Goal: Complete application form

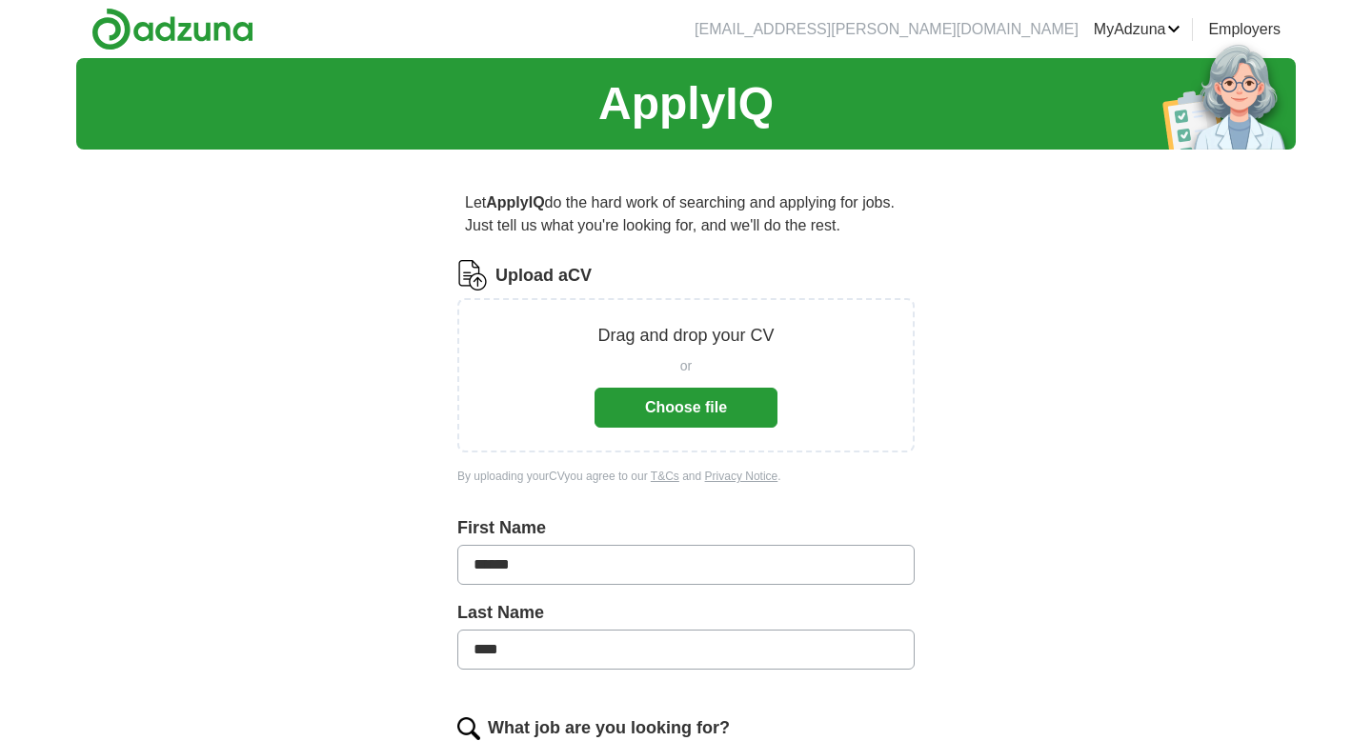
click at [702, 401] on button "Choose file" at bounding box center [686, 408] width 183 height 40
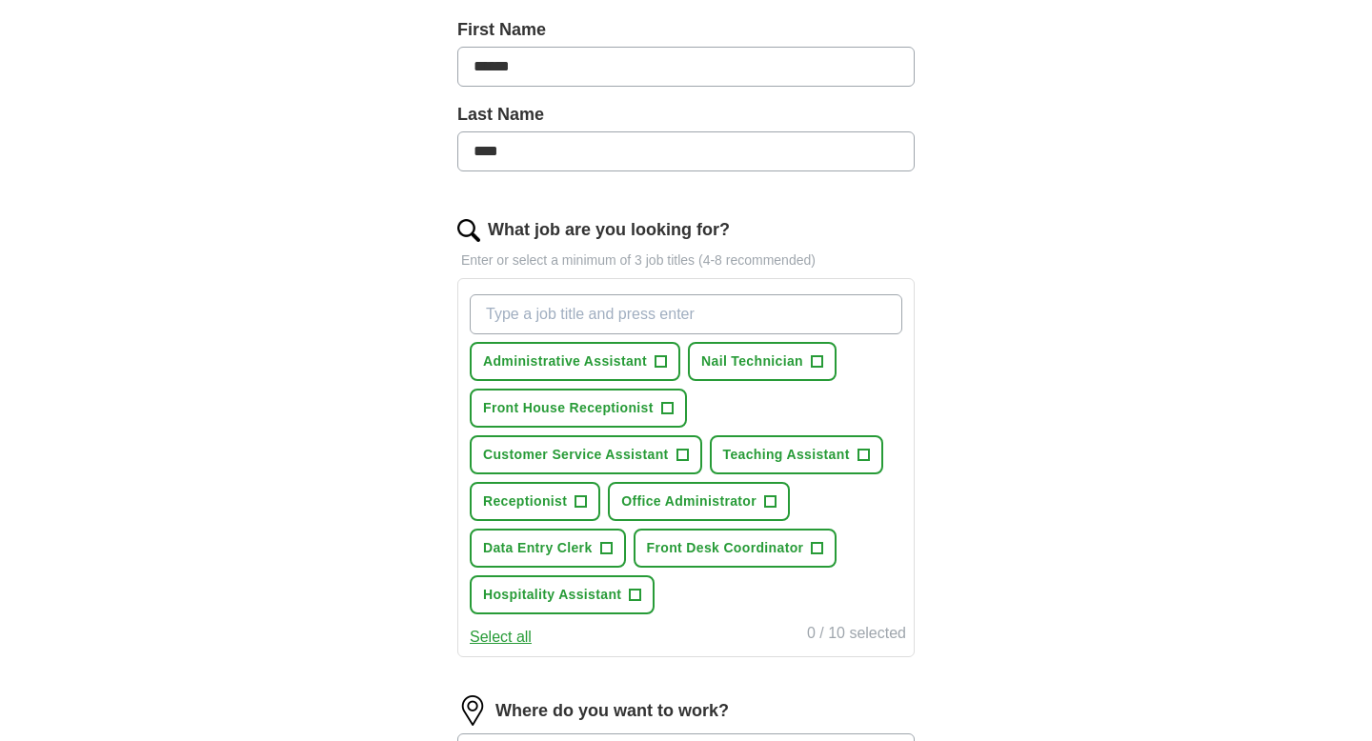
scroll to position [452, 0]
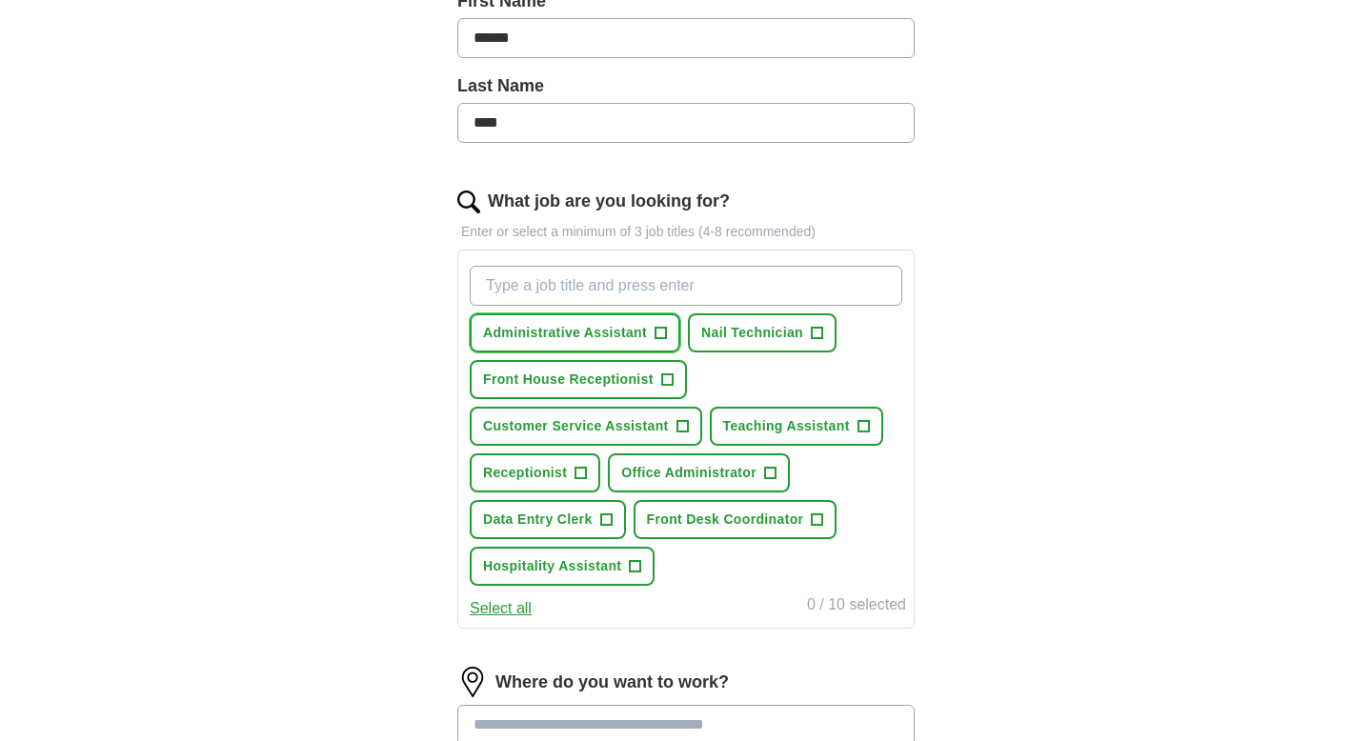
click at [660, 333] on span "+" at bounding box center [661, 333] width 11 height 15
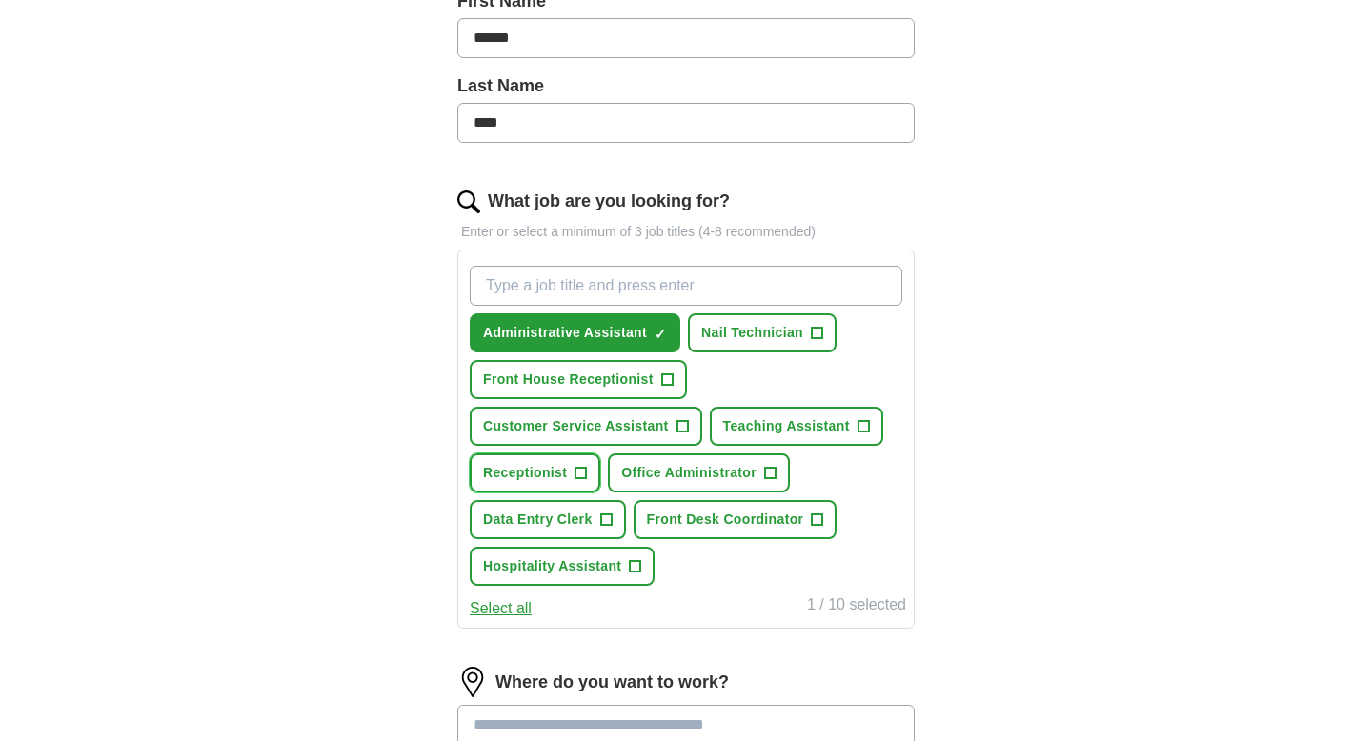
click at [579, 478] on span "+" at bounding box center [581, 473] width 11 height 15
click at [811, 521] on span "+" at bounding box center [817, 520] width 12 height 12
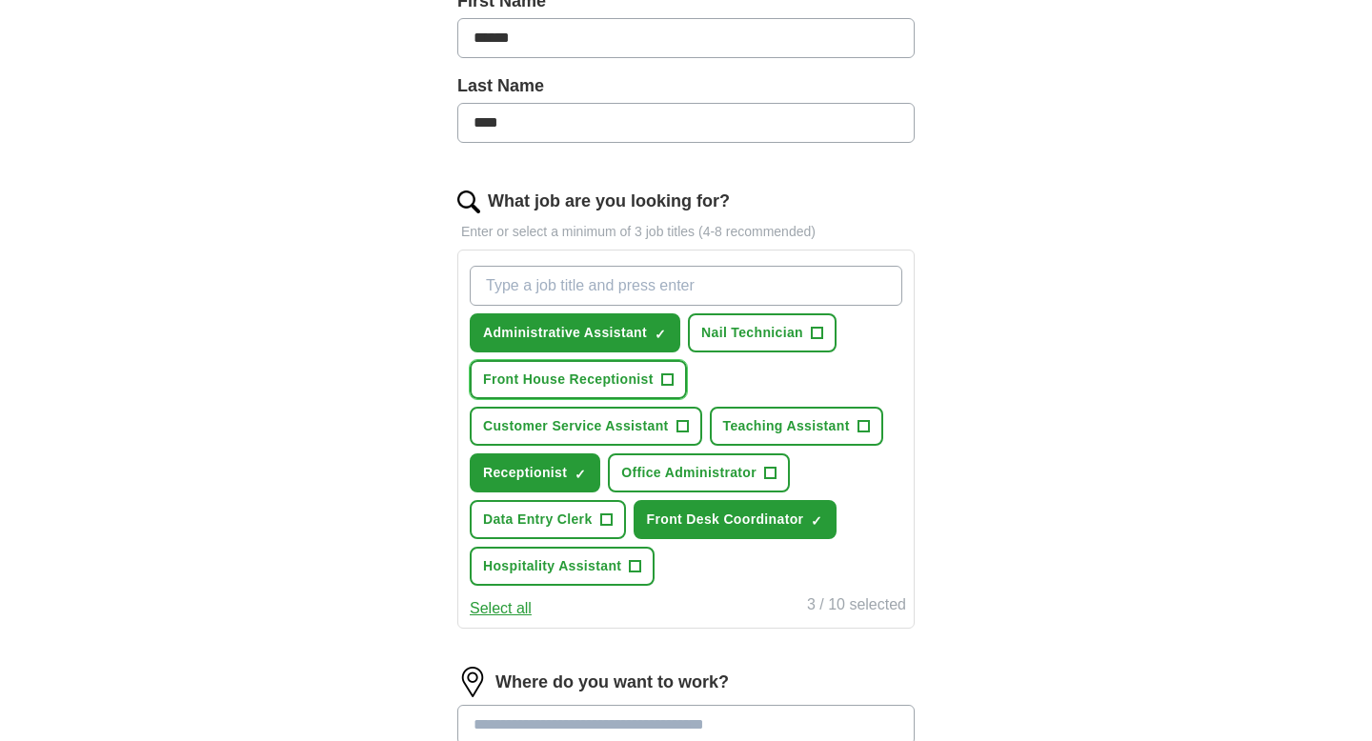
click at [638, 384] on span "Front House Receptionist" at bounding box center [568, 380] width 171 height 20
click at [659, 281] on input "What job are you looking for?" at bounding box center [686, 286] width 433 height 40
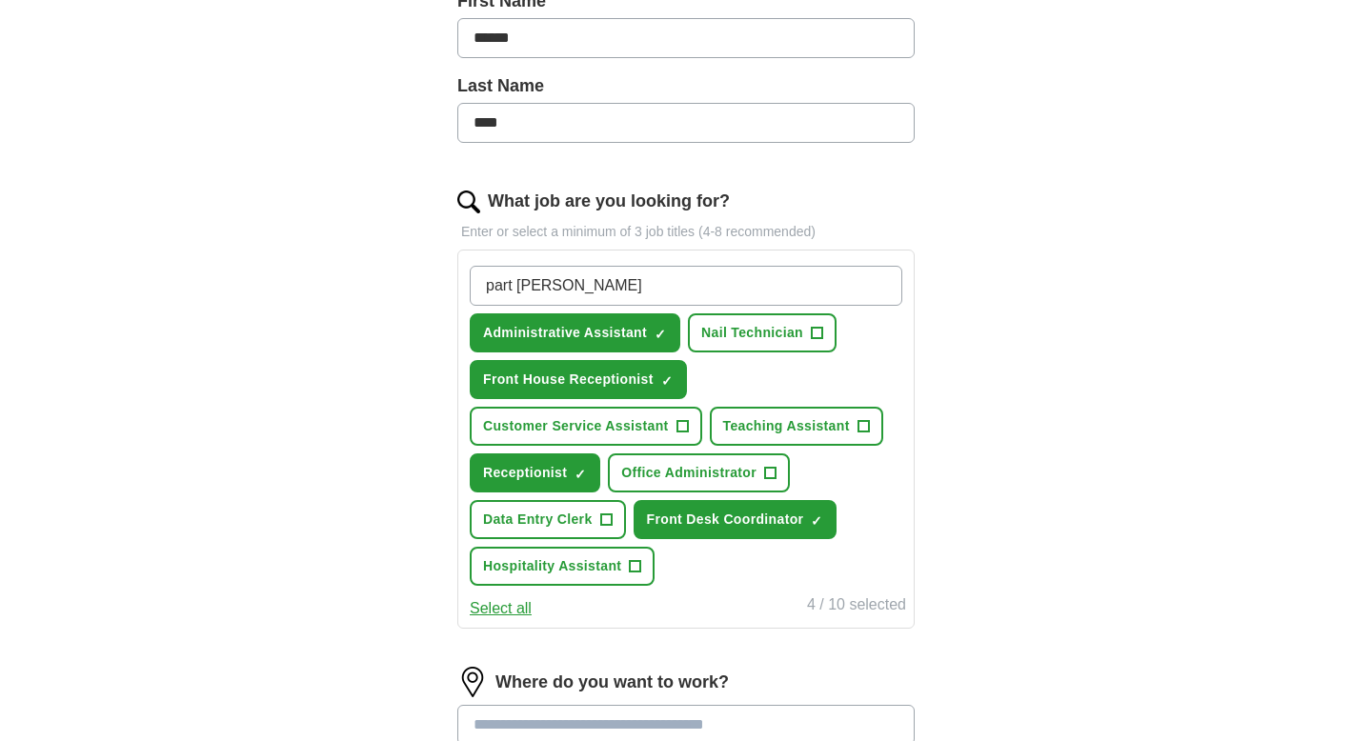
type input "part time"
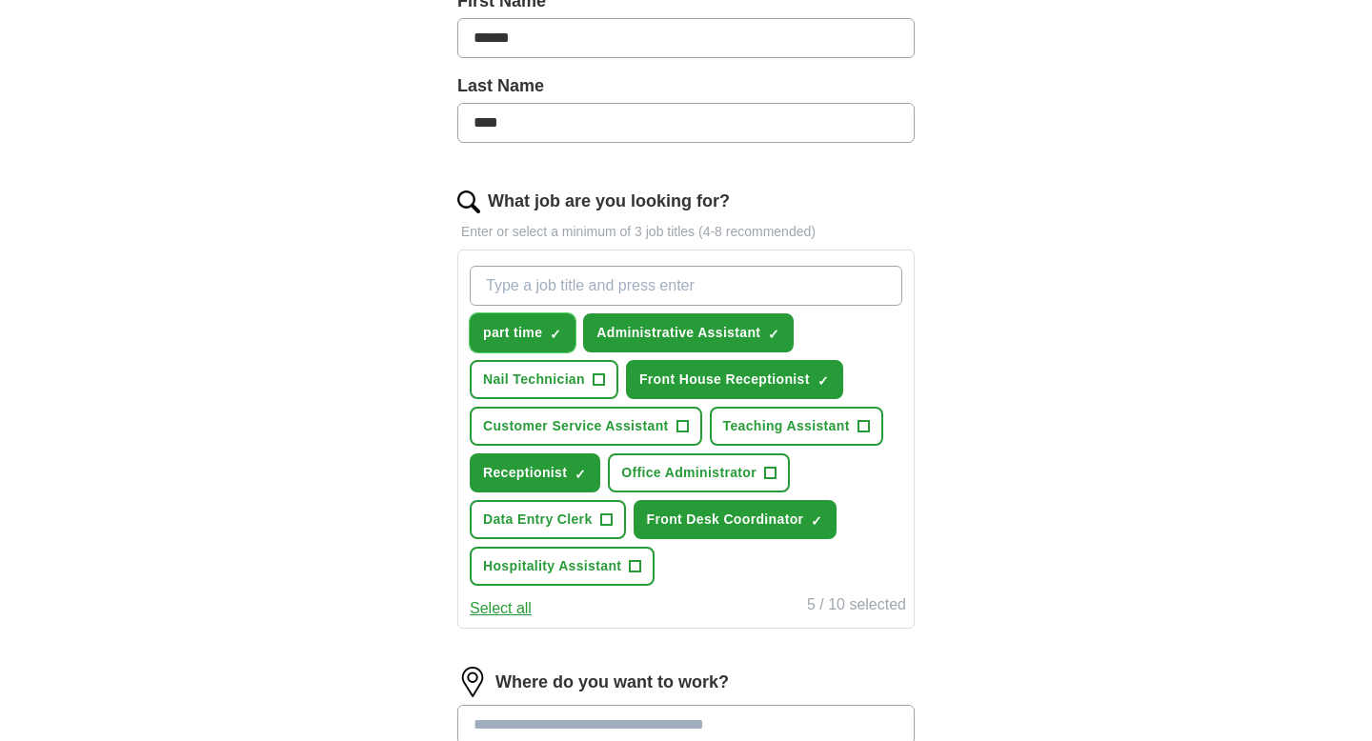
click at [534, 340] on span "part time" at bounding box center [512, 333] width 59 height 20
click at [741, 281] on input "What job are you looking for?" at bounding box center [686, 286] width 433 height 40
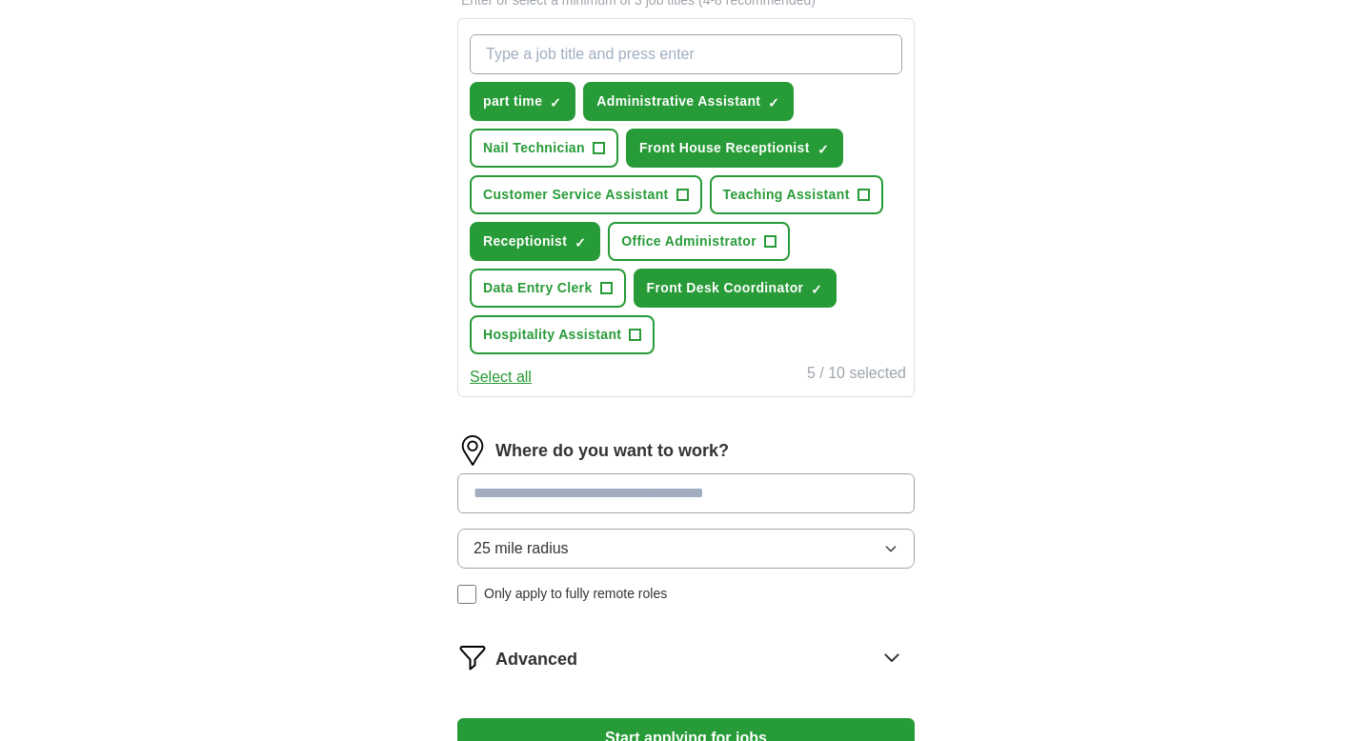
scroll to position [718, 0]
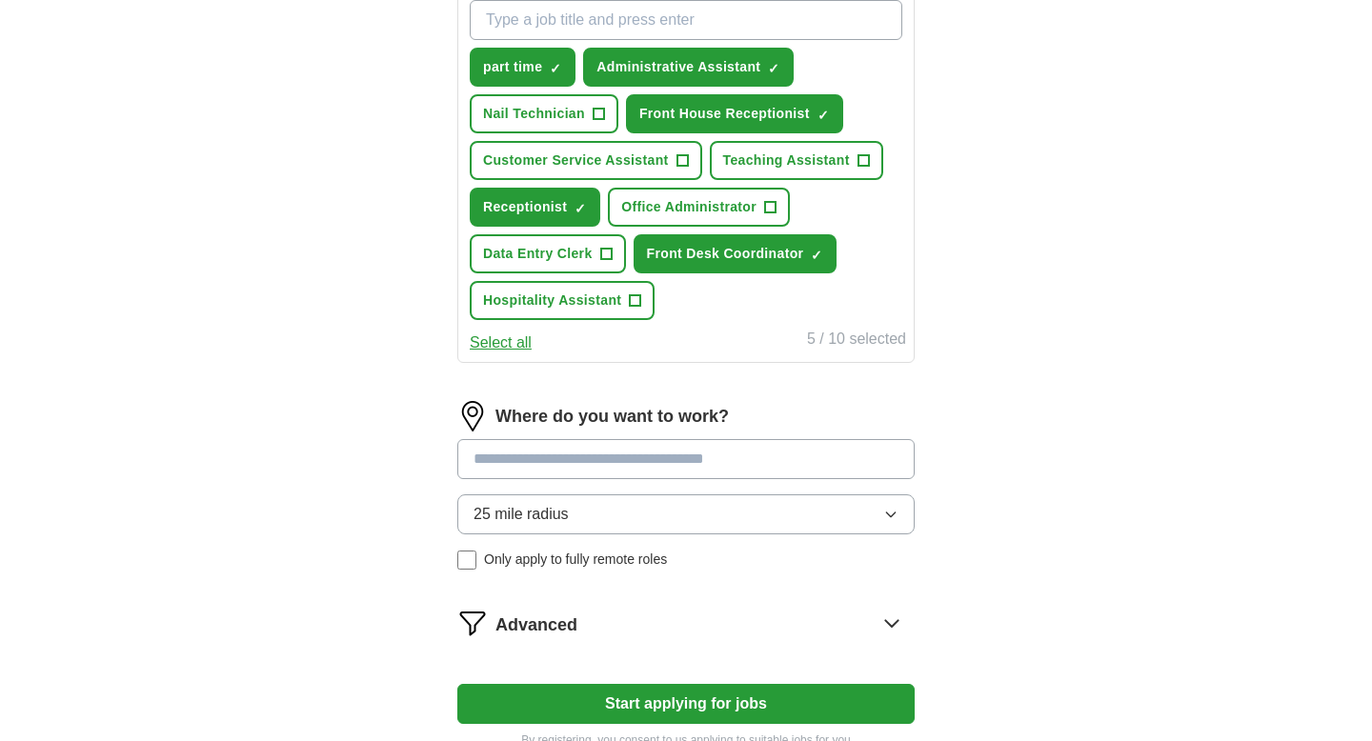
click at [588, 439] on input at bounding box center [685, 459] width 457 height 40
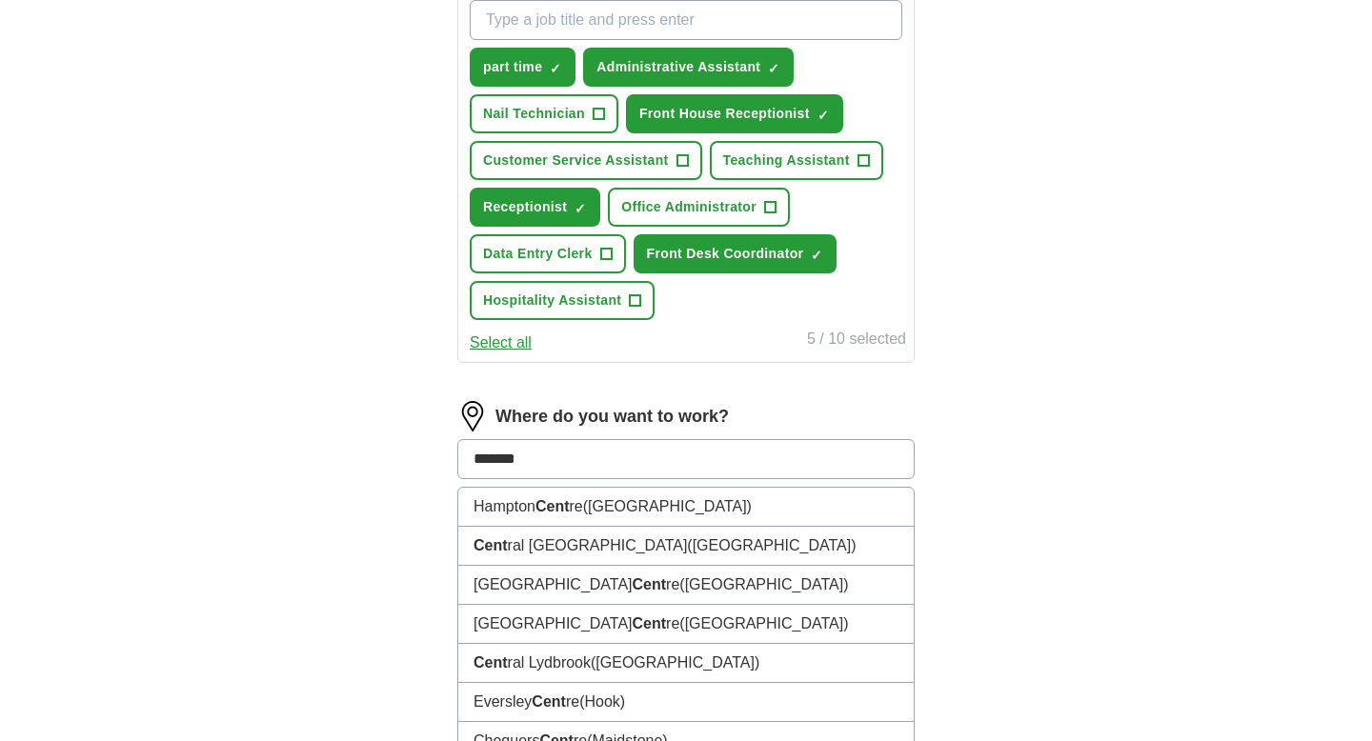
type input "*******"
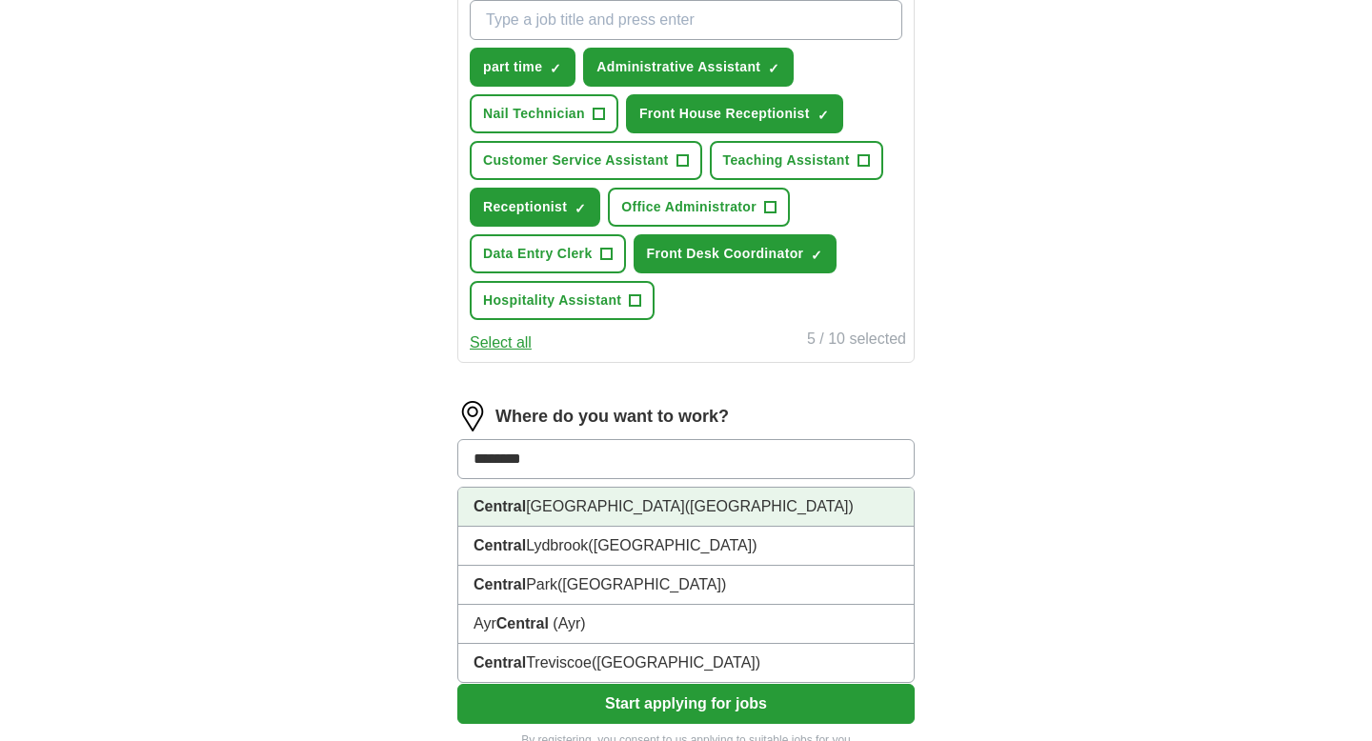
click at [565, 490] on li "[GEOGRAPHIC_DATA] ([GEOGRAPHIC_DATA])" at bounding box center [685, 507] width 455 height 39
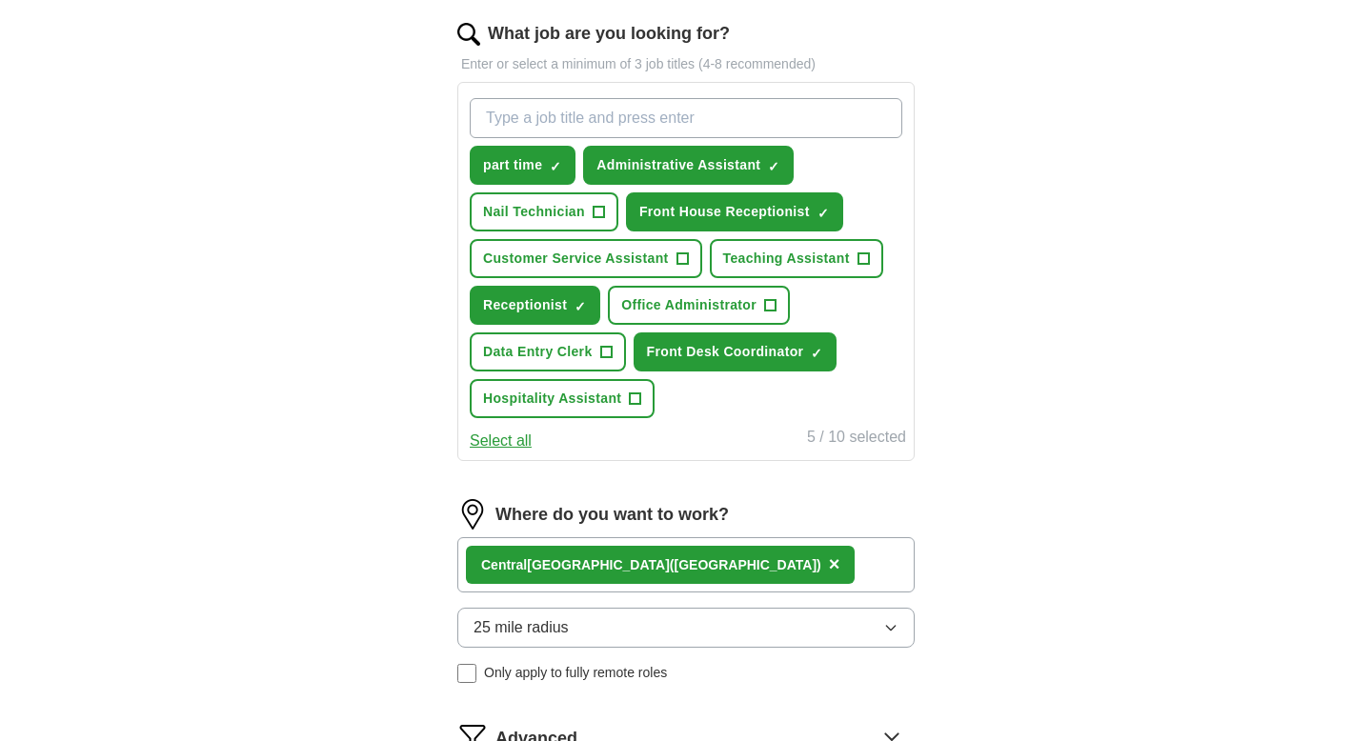
scroll to position [598, 0]
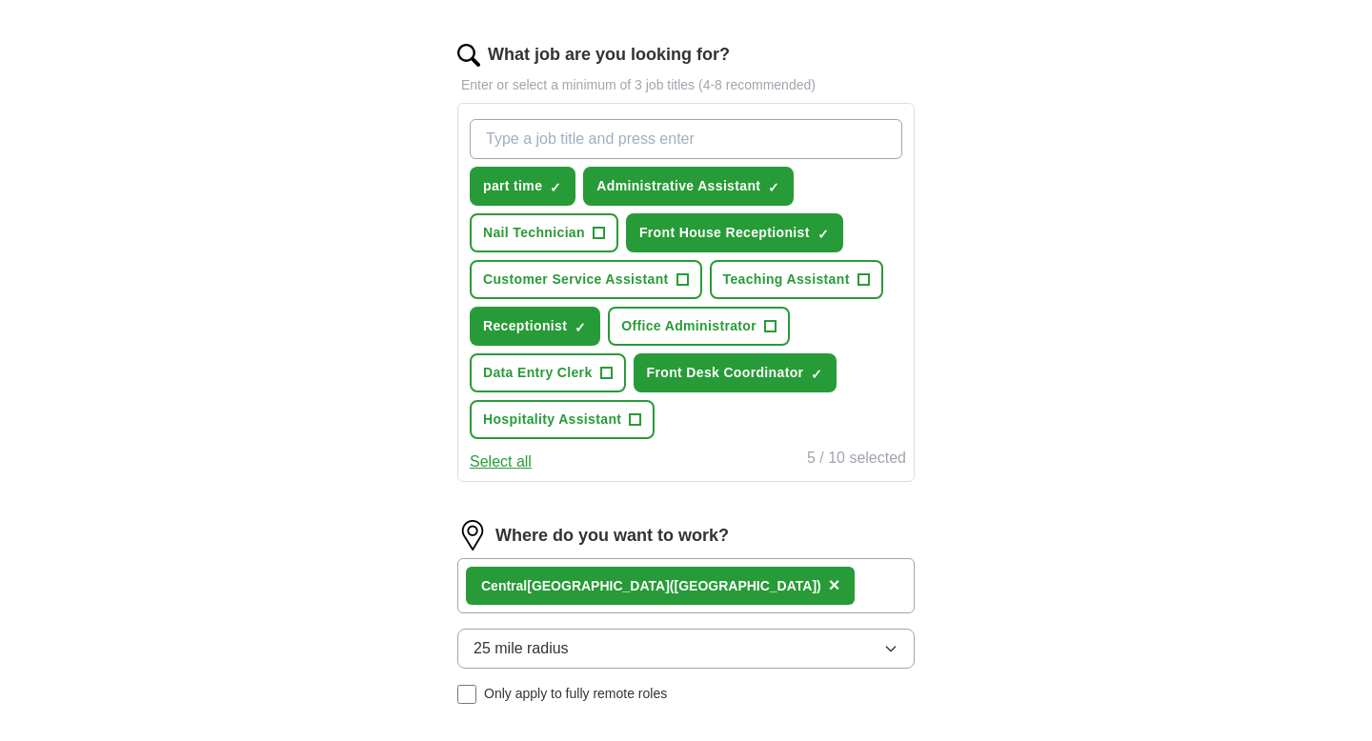
click at [600, 121] on input "What job are you looking for?" at bounding box center [686, 139] width 433 height 40
type input "floor coordinator"
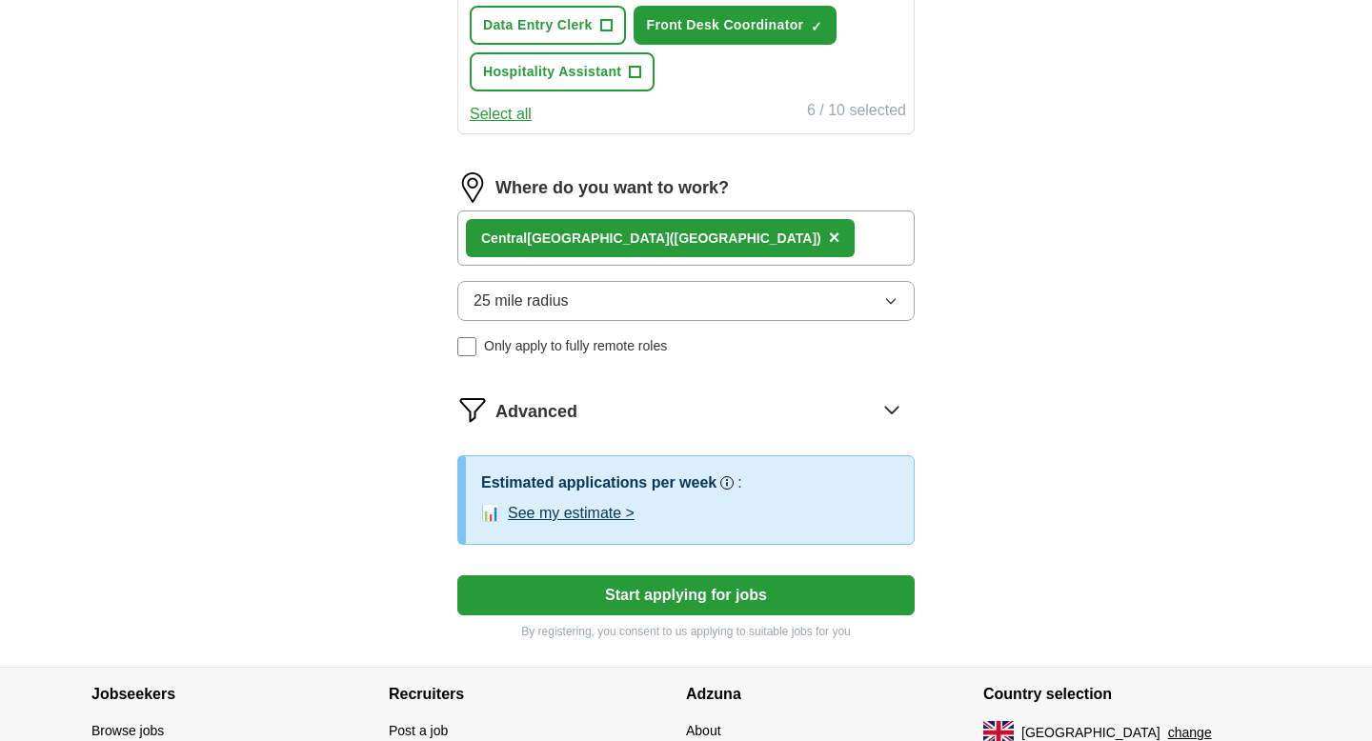
scroll to position [1010, 0]
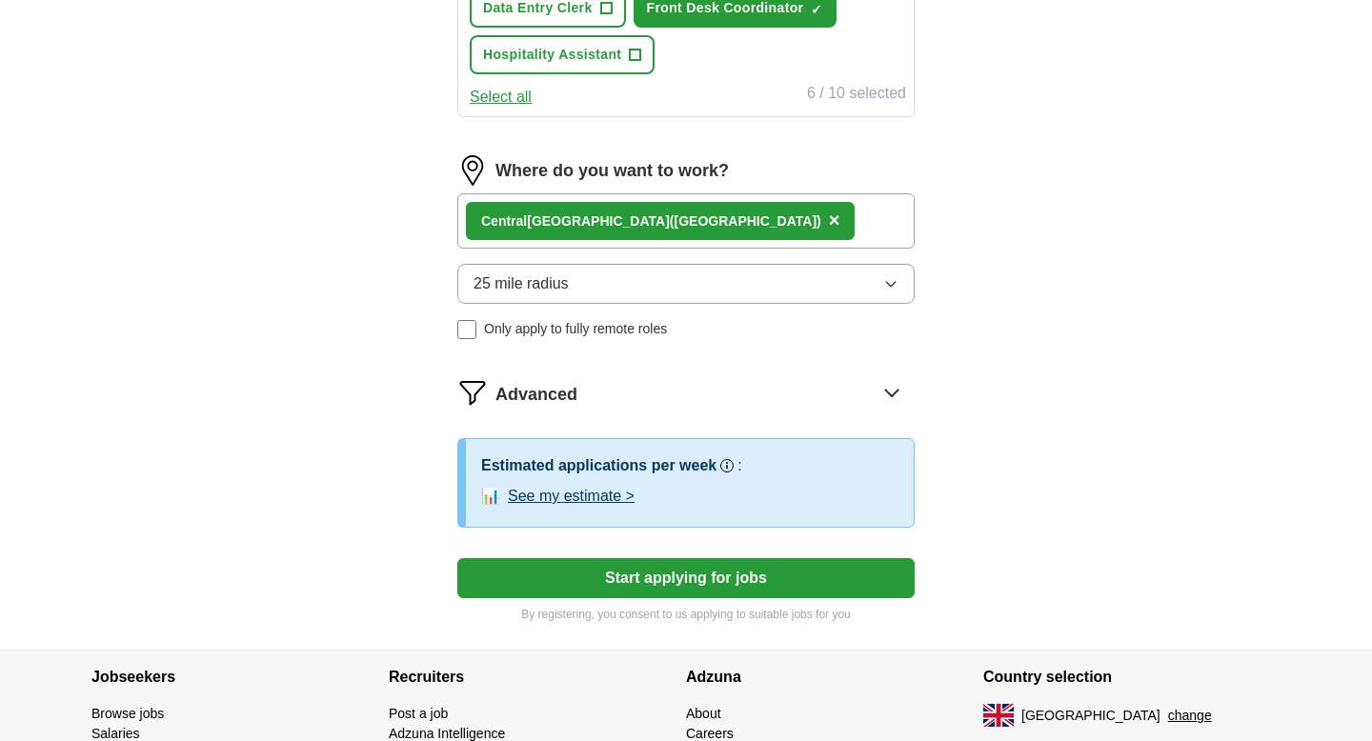
click at [602, 566] on button "Start applying for jobs" at bounding box center [685, 578] width 457 height 40
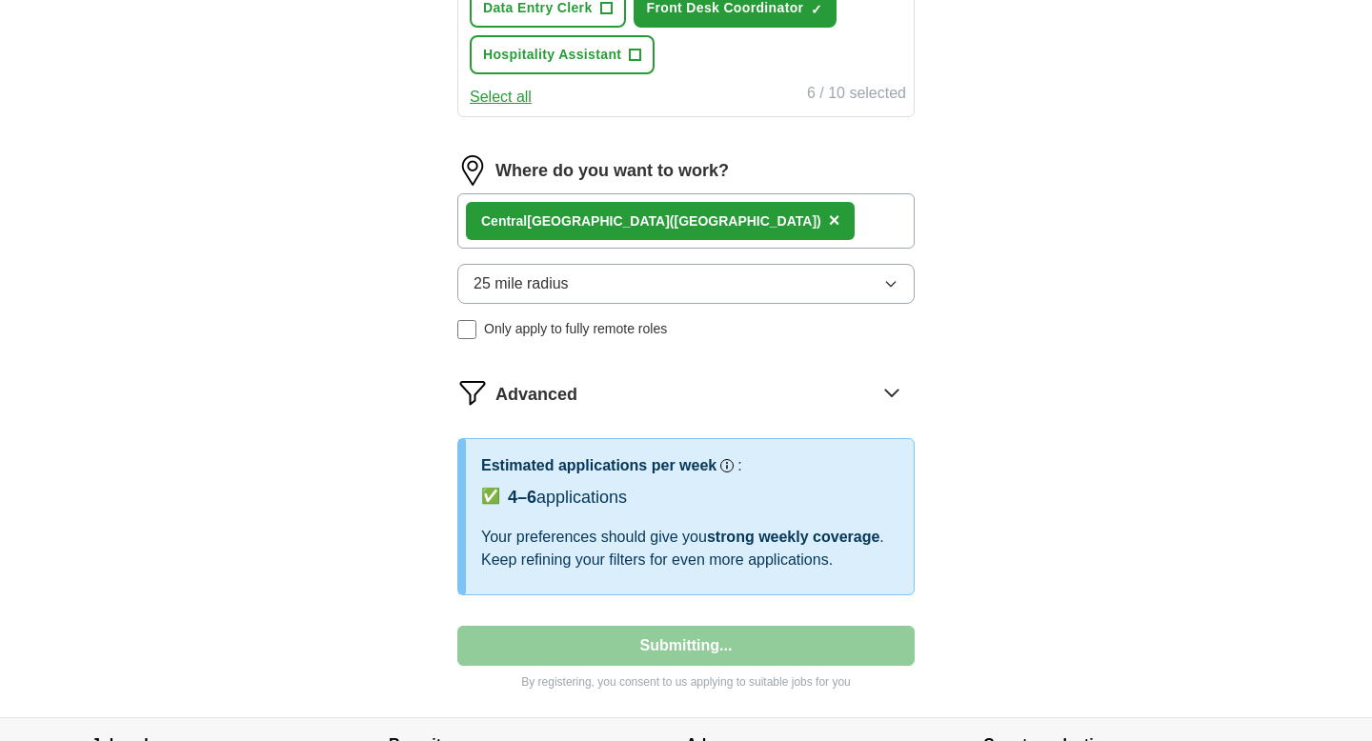
select select "**"
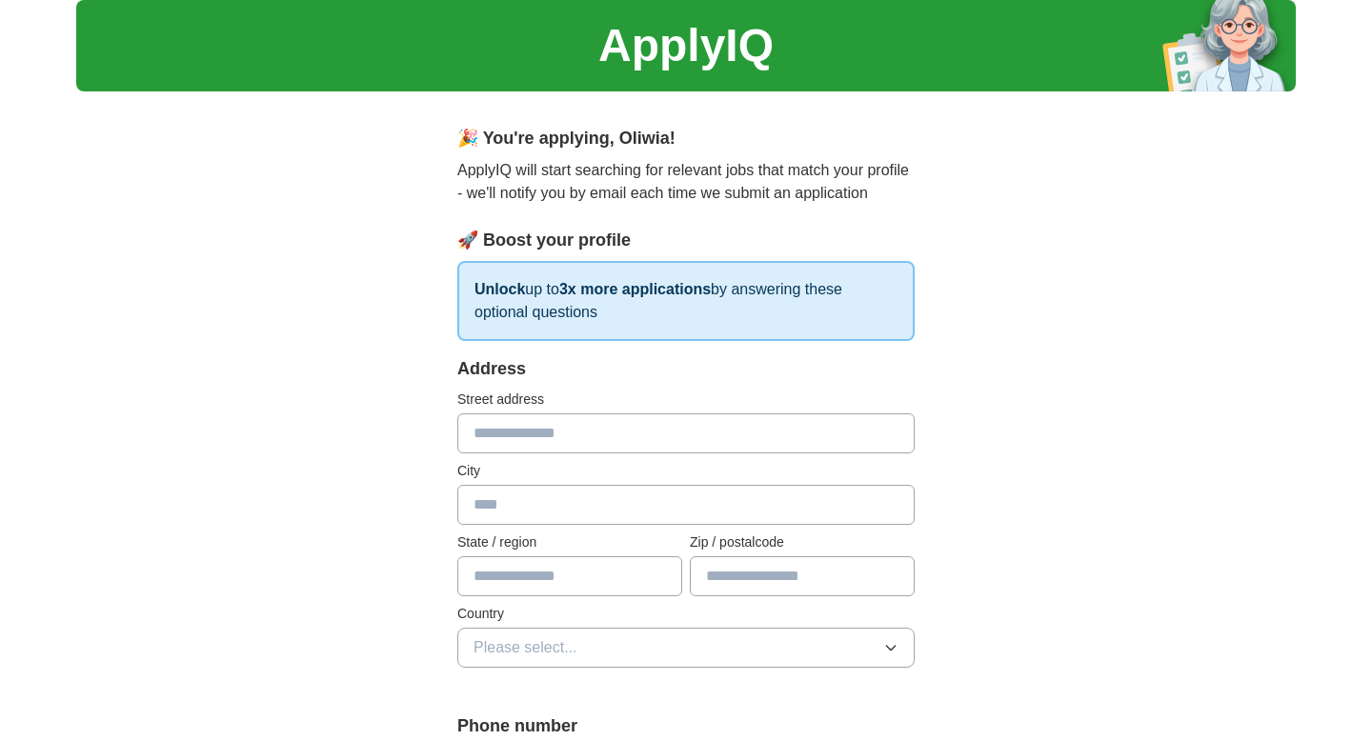
scroll to position [73, 0]
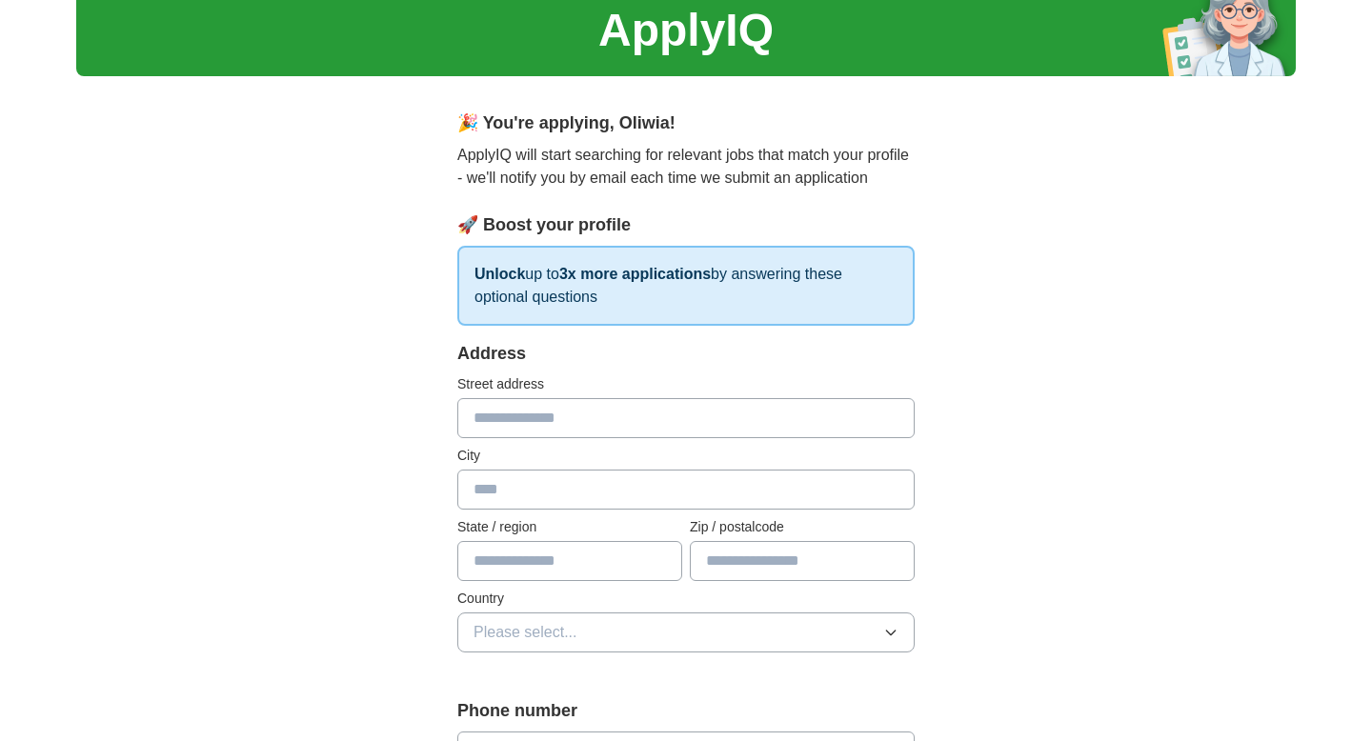
click at [536, 430] on input "text" at bounding box center [685, 418] width 457 height 40
type input "**********"
type input "******"
type input "**********"
type input "*******"
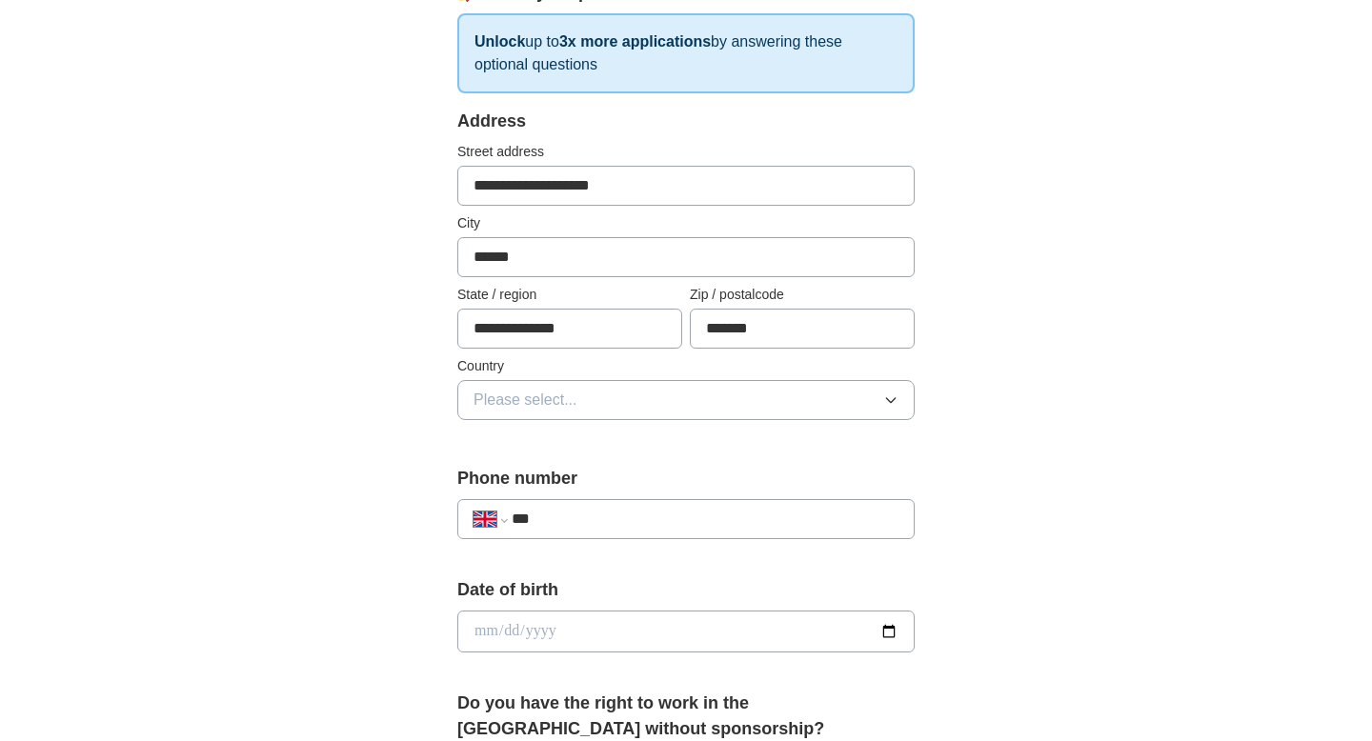
scroll to position [313, 0]
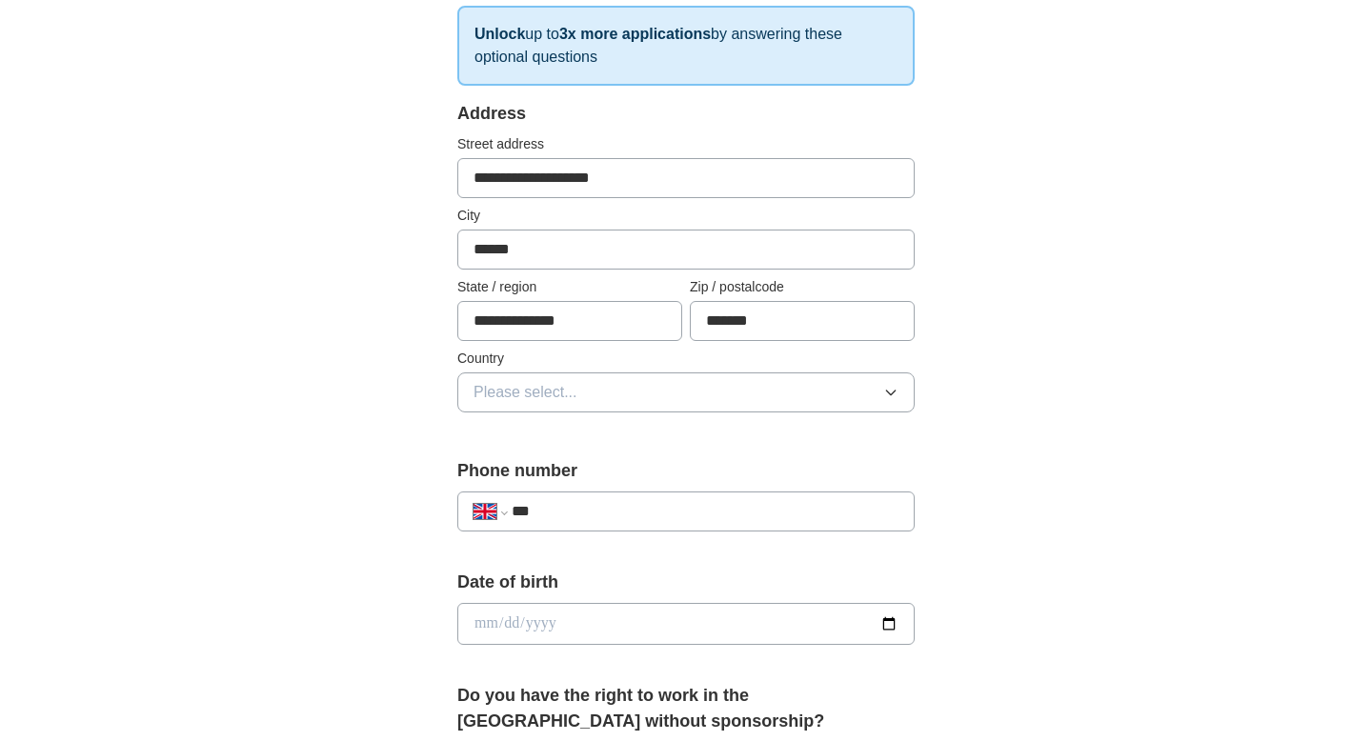
click at [521, 390] on span "Please select..." at bounding box center [526, 392] width 104 height 23
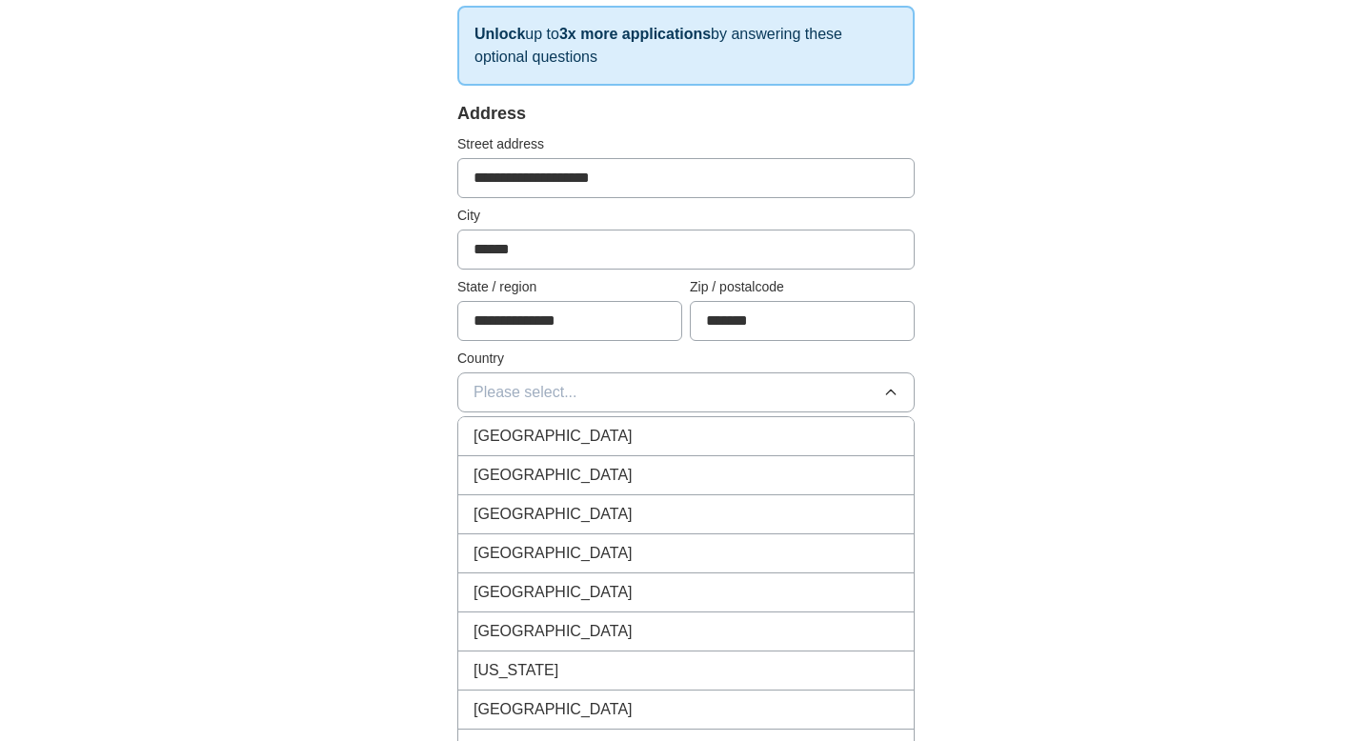
click at [533, 454] on li "[GEOGRAPHIC_DATA]" at bounding box center [685, 436] width 455 height 39
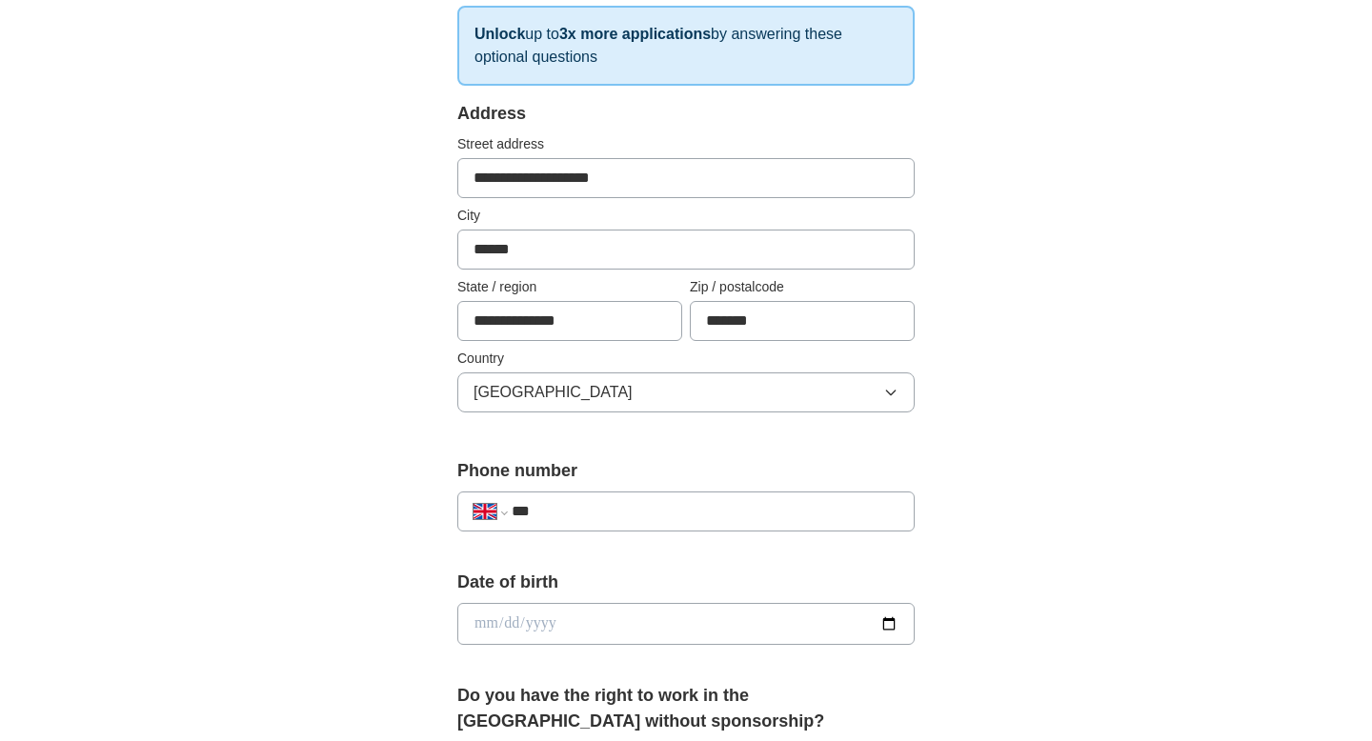
click at [551, 519] on input "***" at bounding box center [705, 511] width 387 height 23
type input "**********"
click at [594, 613] on input "date" at bounding box center [685, 624] width 457 height 42
click at [483, 620] on input "date" at bounding box center [685, 624] width 457 height 42
type input "**********"
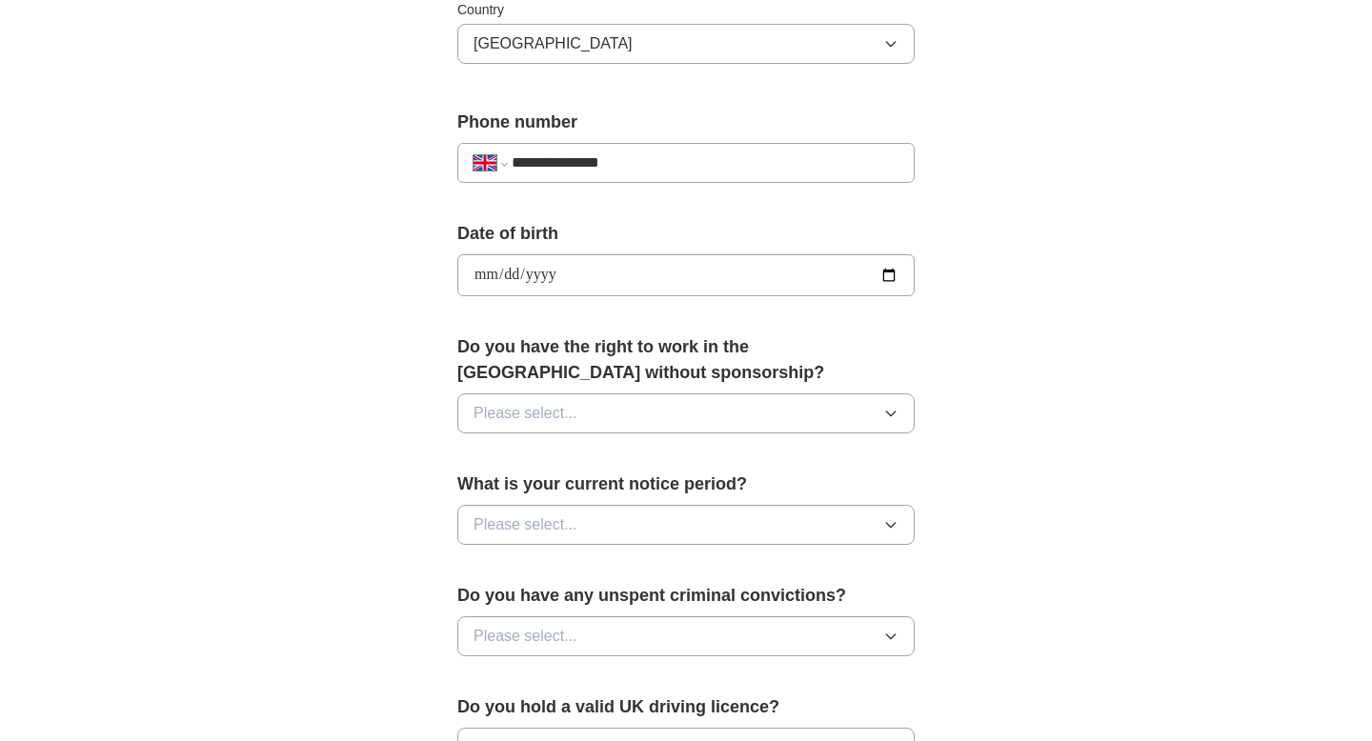
scroll to position [679, 0]
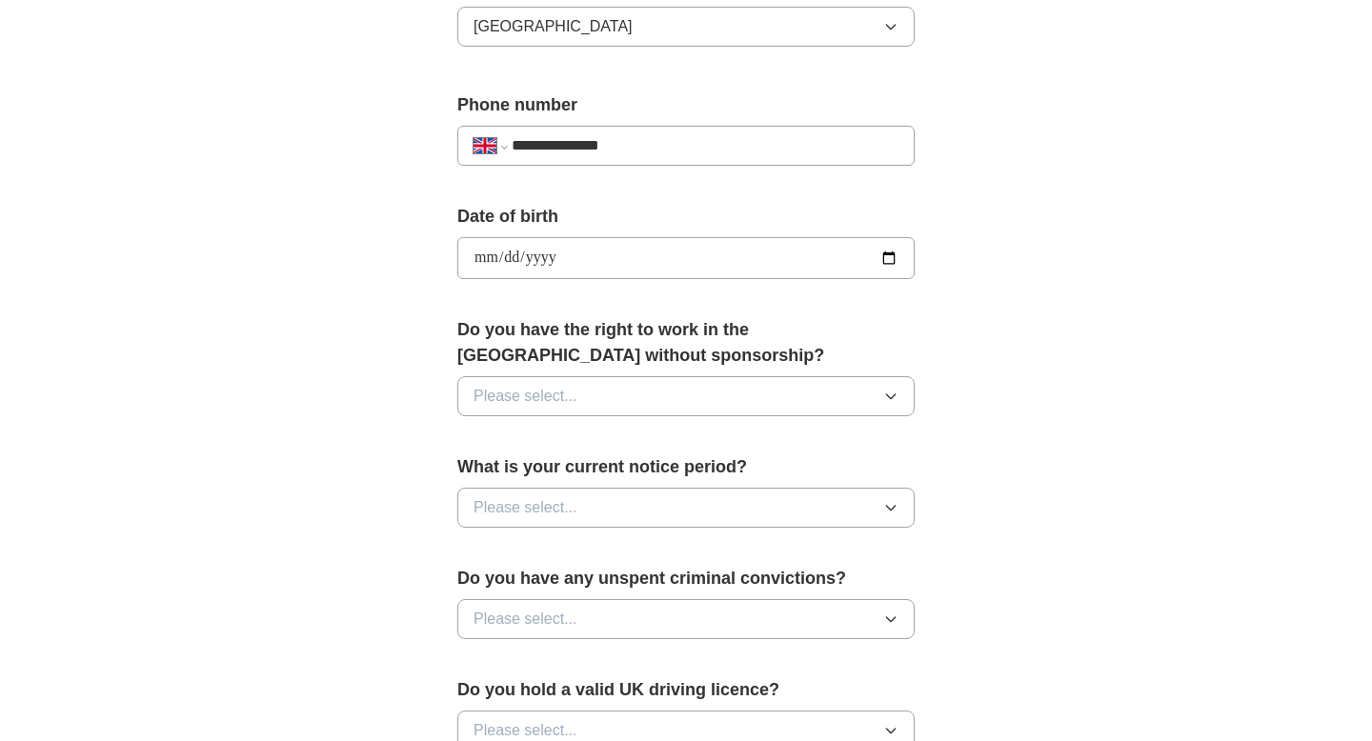
click at [749, 394] on button "Please select..." at bounding box center [685, 396] width 457 height 40
click at [659, 444] on div "Yes" at bounding box center [686, 440] width 425 height 23
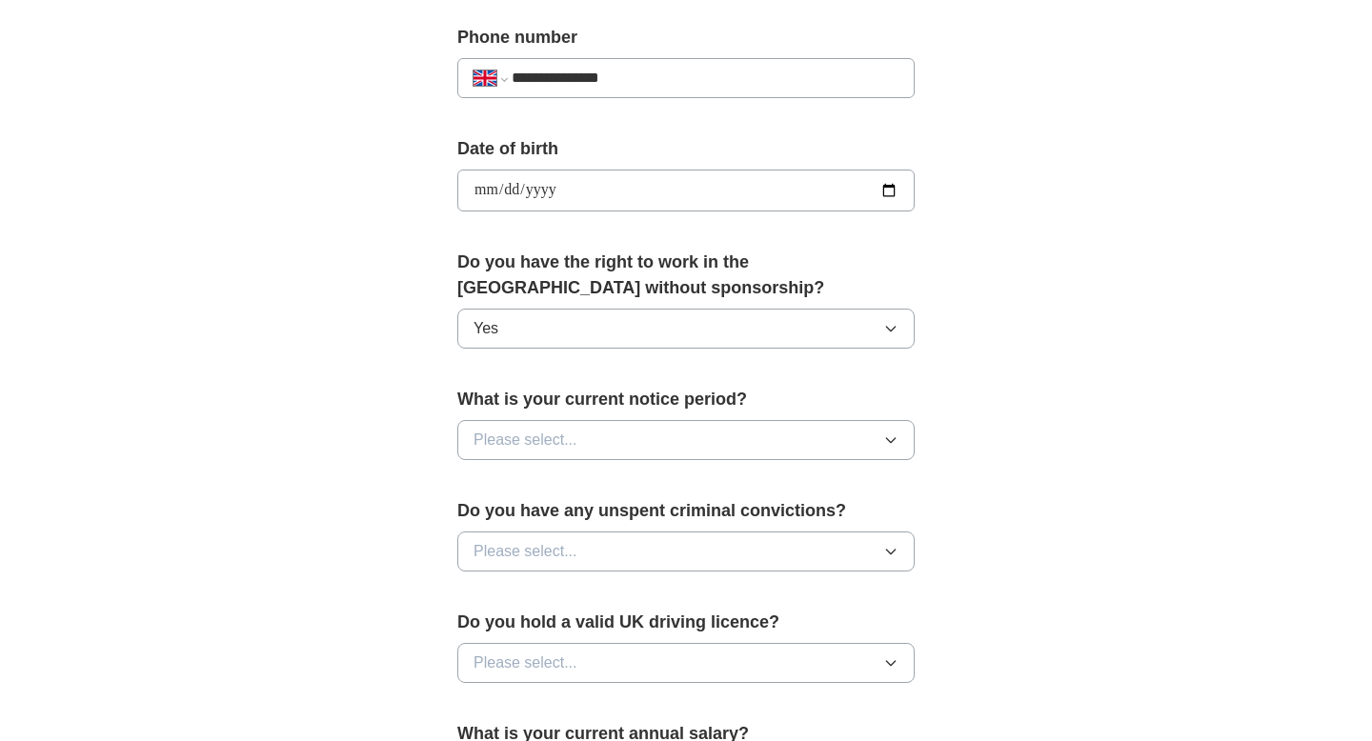
scroll to position [758, 0]
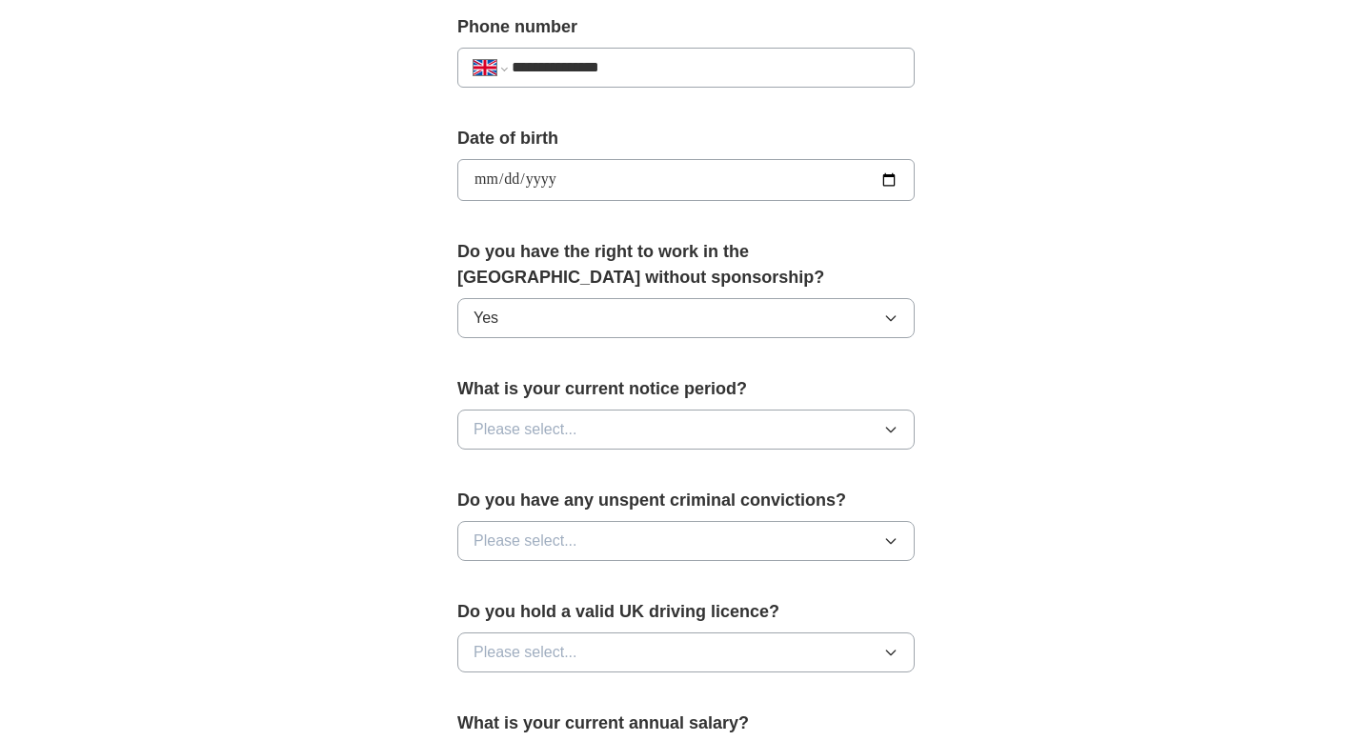
click at [578, 431] on button "Please select..." at bounding box center [685, 430] width 457 height 40
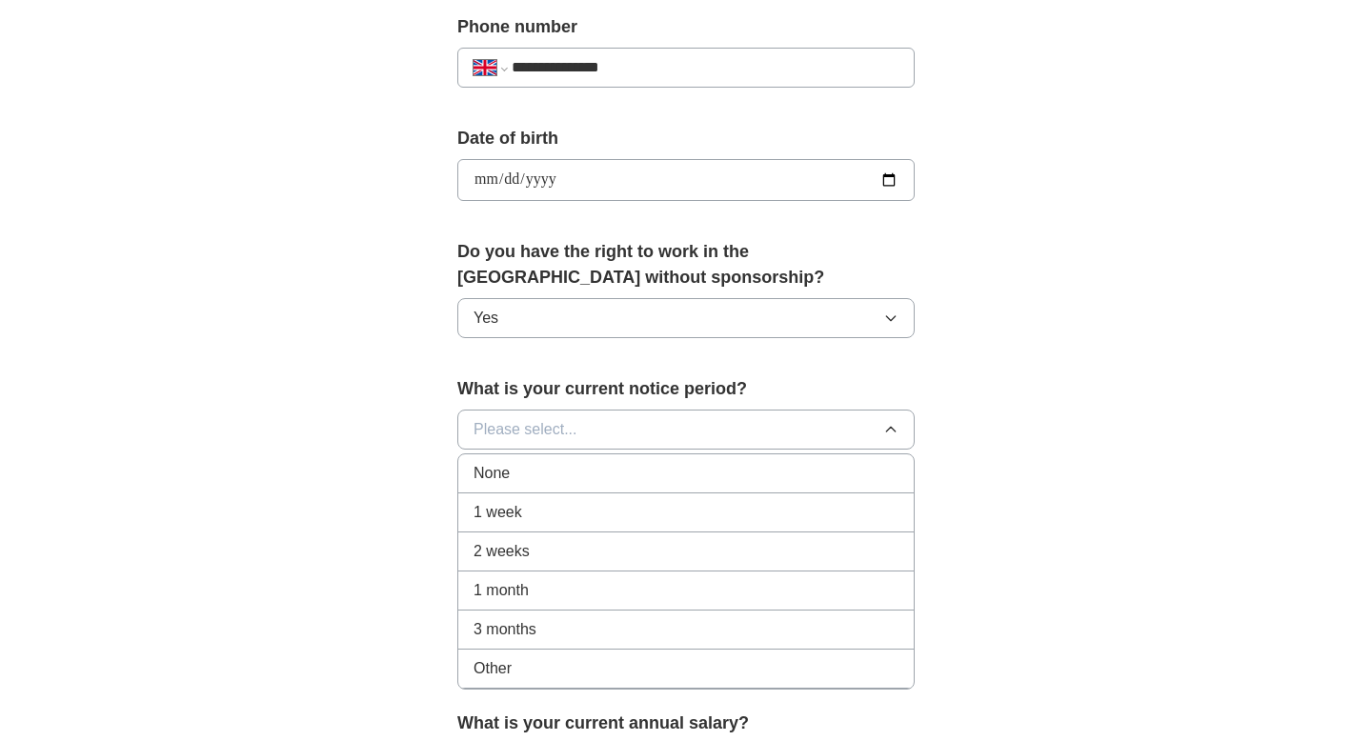
click at [559, 474] on div "None" at bounding box center [686, 473] width 425 height 23
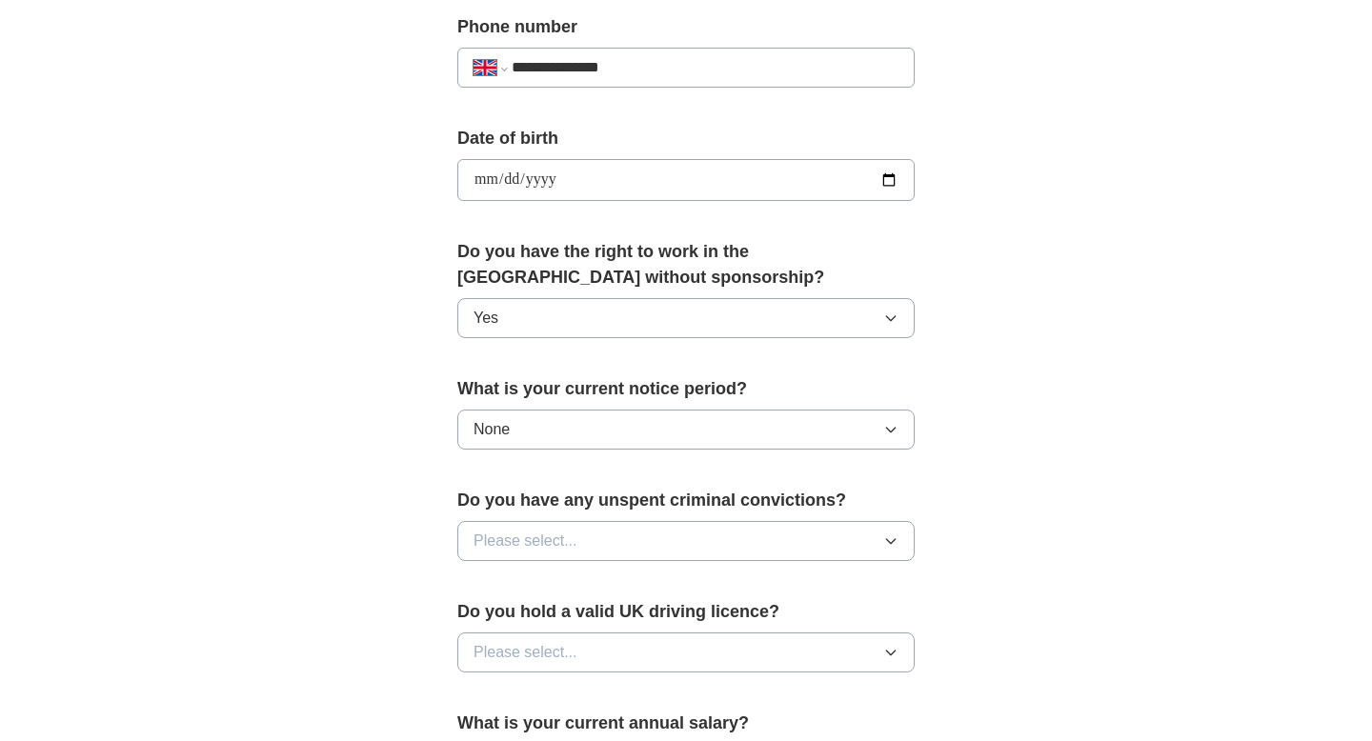
click at [568, 537] on span "Please select..." at bounding box center [526, 541] width 104 height 23
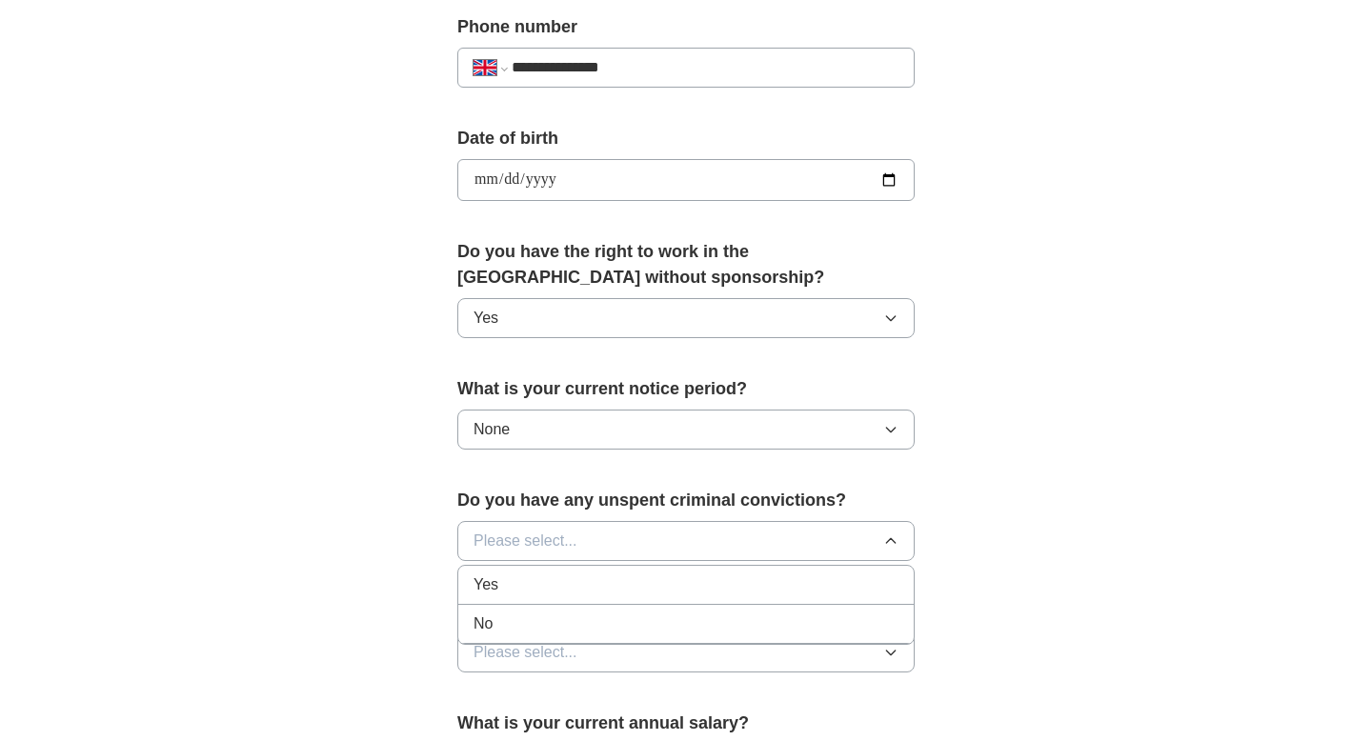
click at [549, 615] on div "No" at bounding box center [686, 624] width 425 height 23
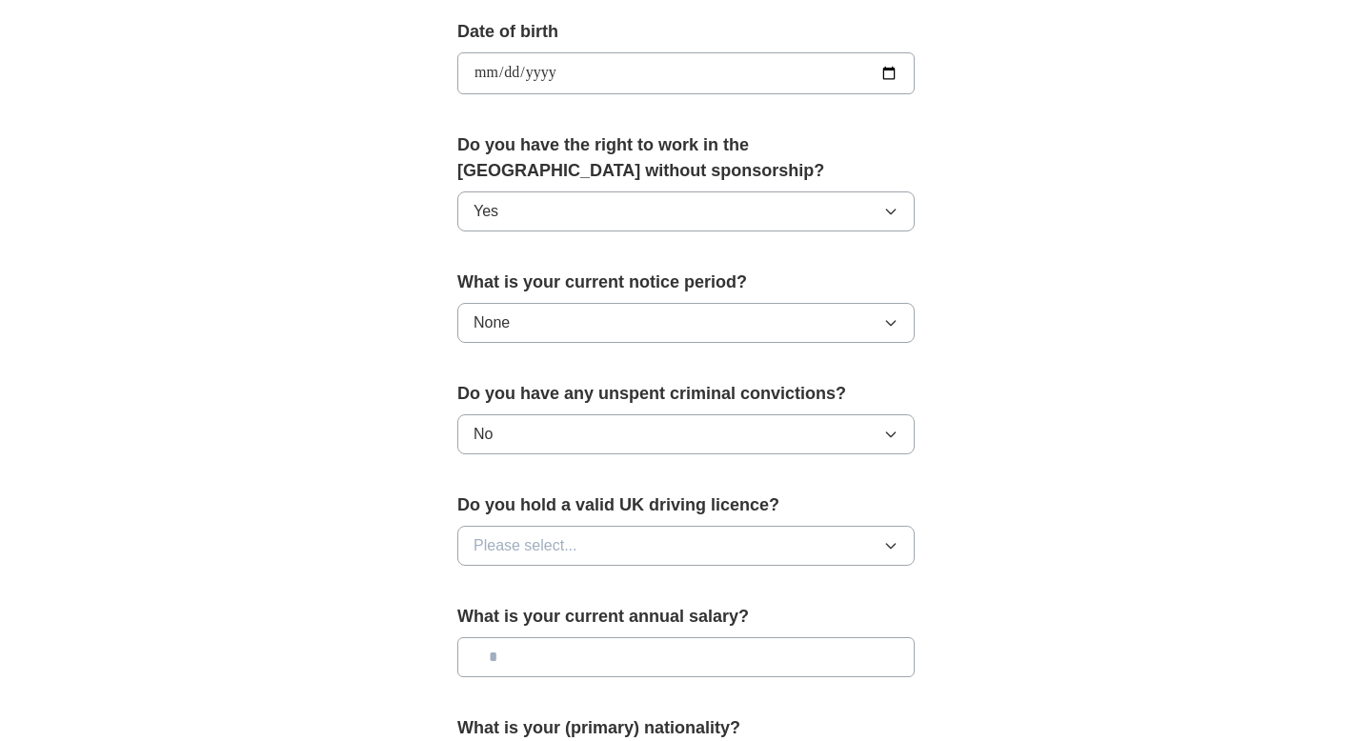
scroll to position [883, 0]
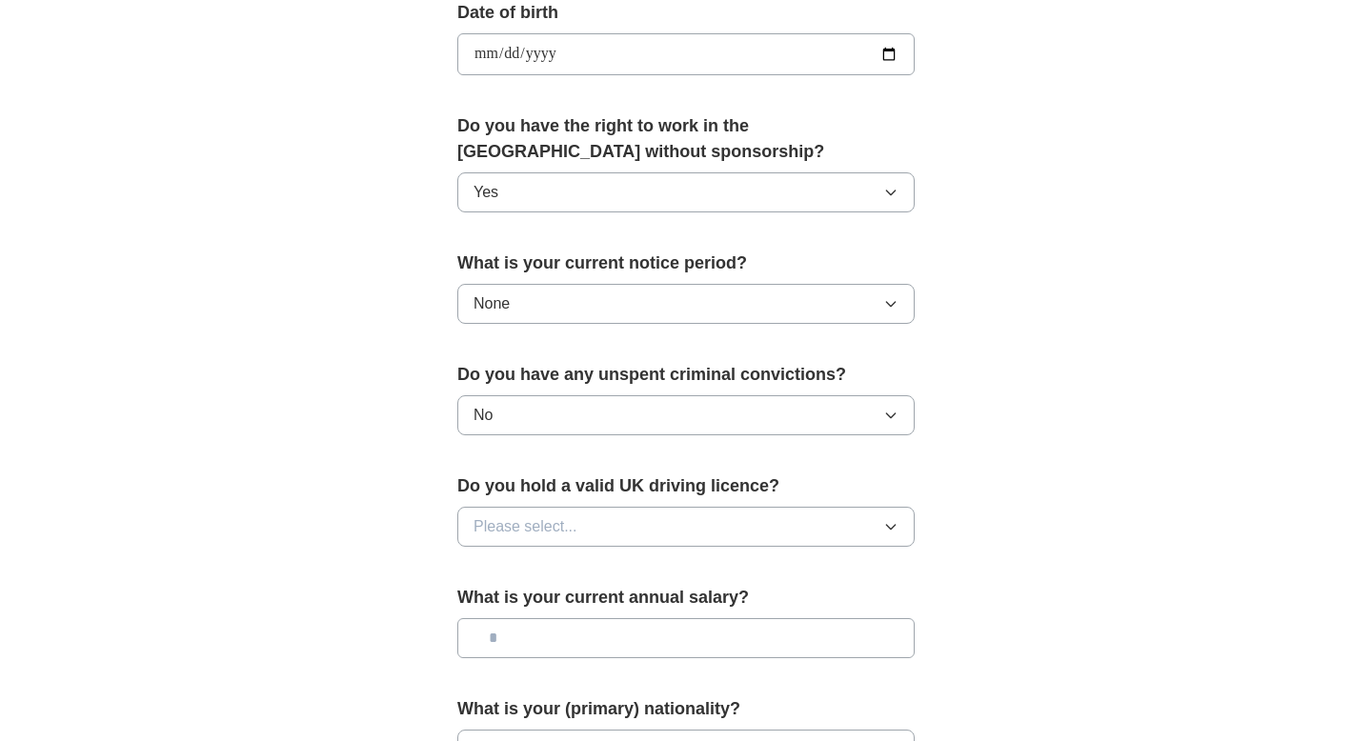
click at [594, 527] on button "Please select..." at bounding box center [685, 527] width 457 height 40
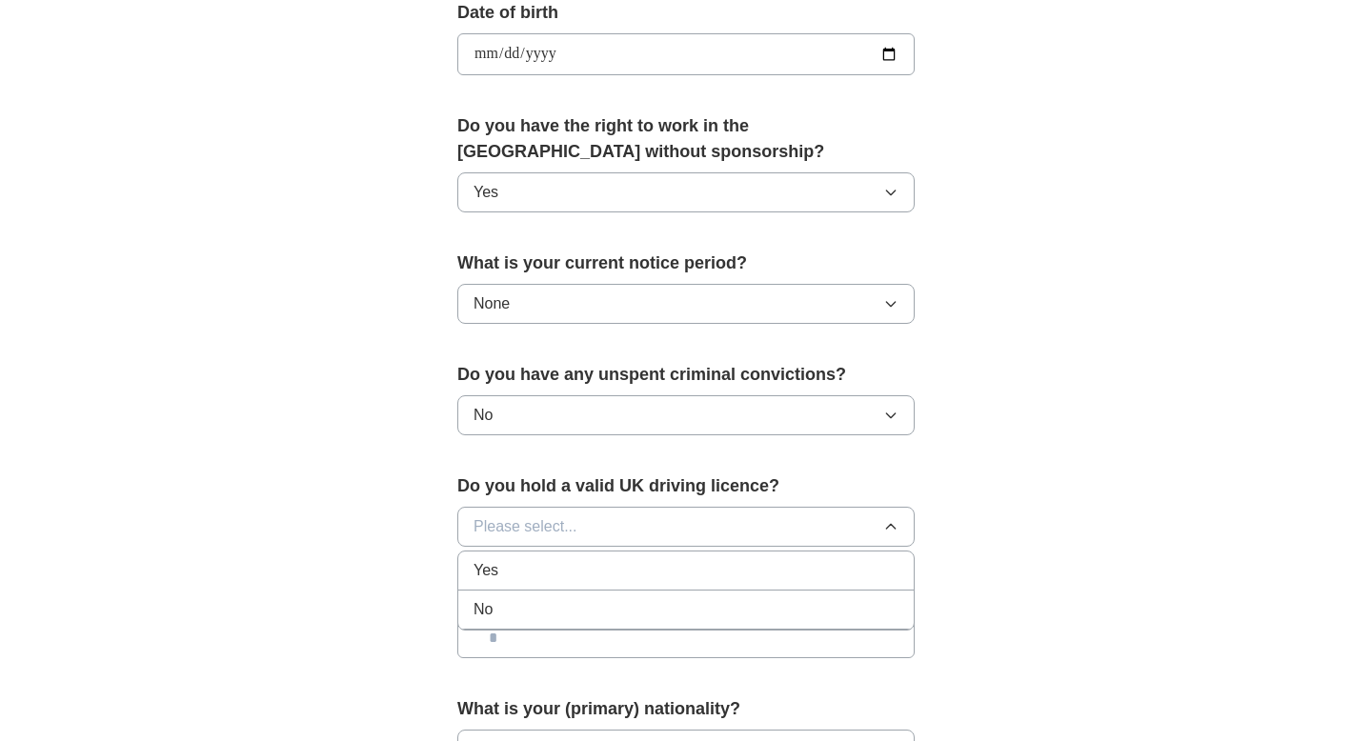
click at [572, 567] on div "Yes" at bounding box center [686, 570] width 425 height 23
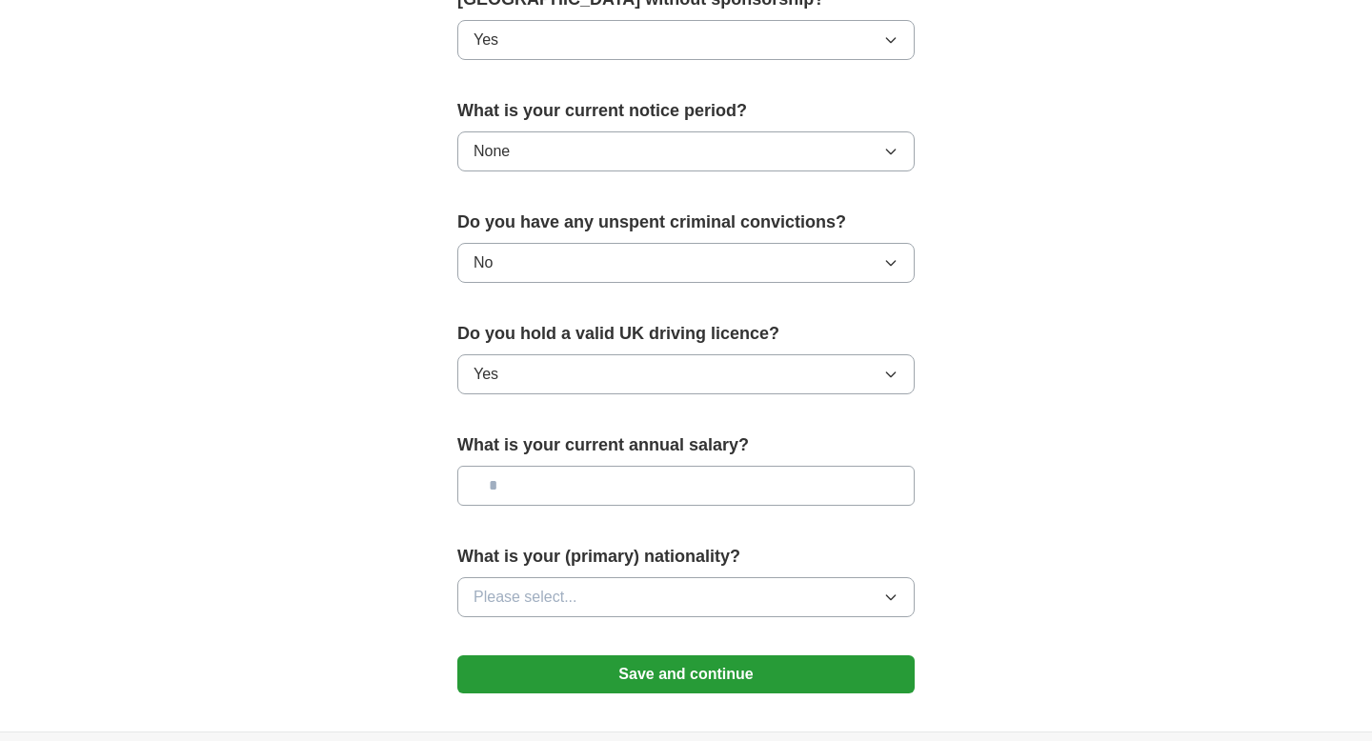
scroll to position [1037, 0]
click at [553, 594] on span "Please select..." at bounding box center [526, 596] width 104 height 23
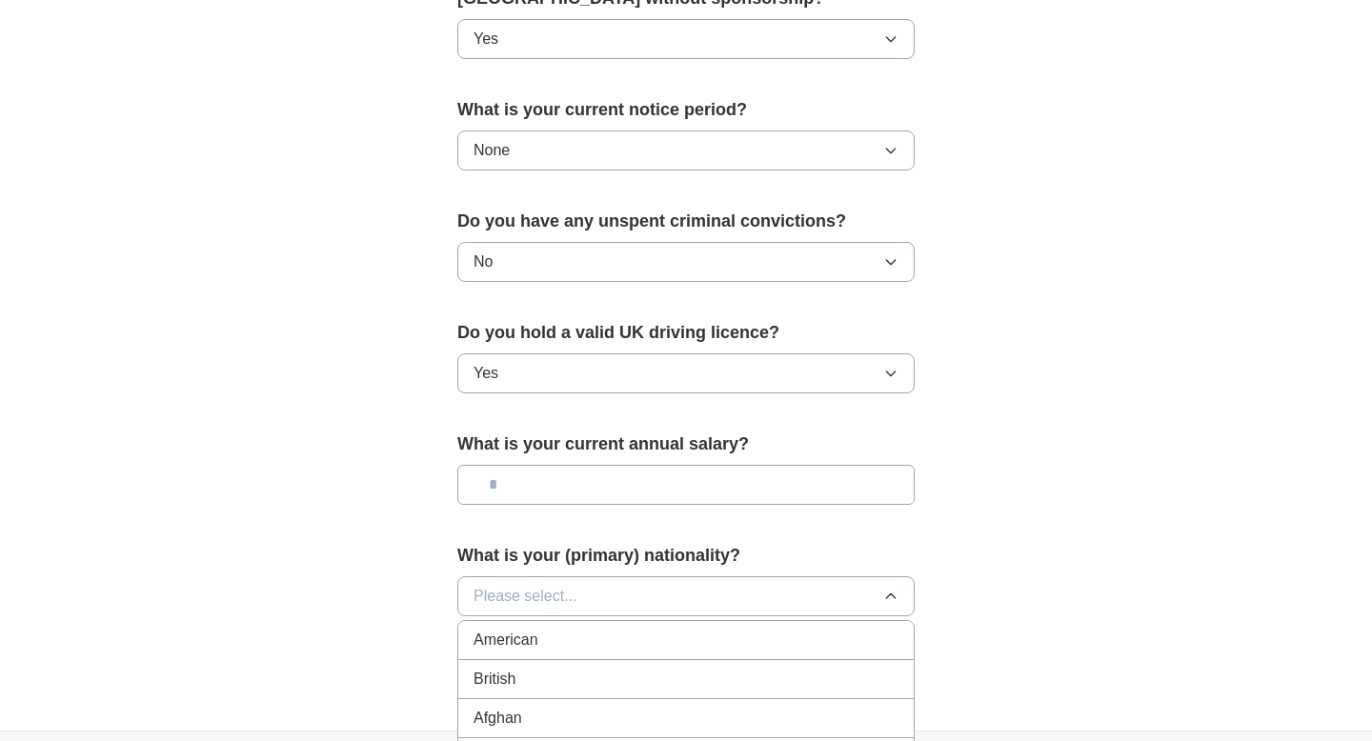
click at [553, 594] on span "Please select..." at bounding box center [526, 596] width 104 height 23
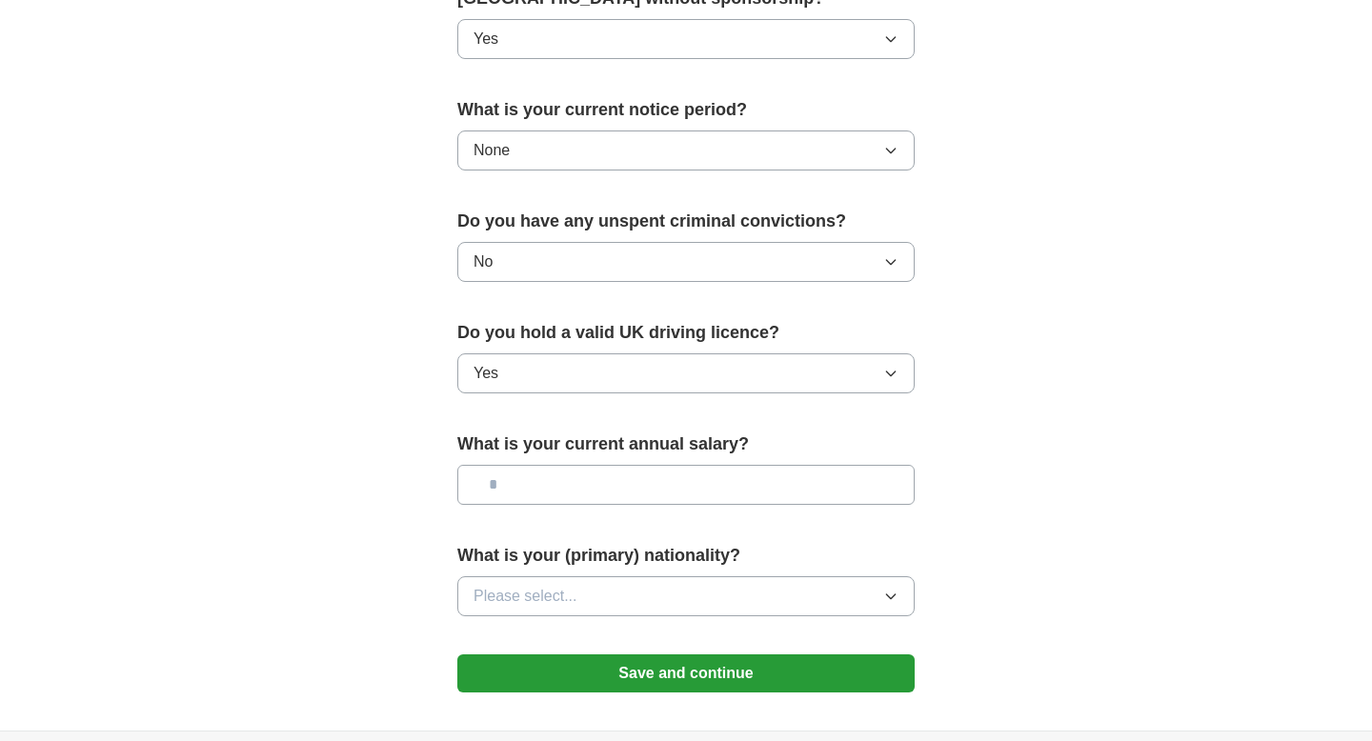
click at [549, 598] on span "Please select..." at bounding box center [526, 596] width 104 height 23
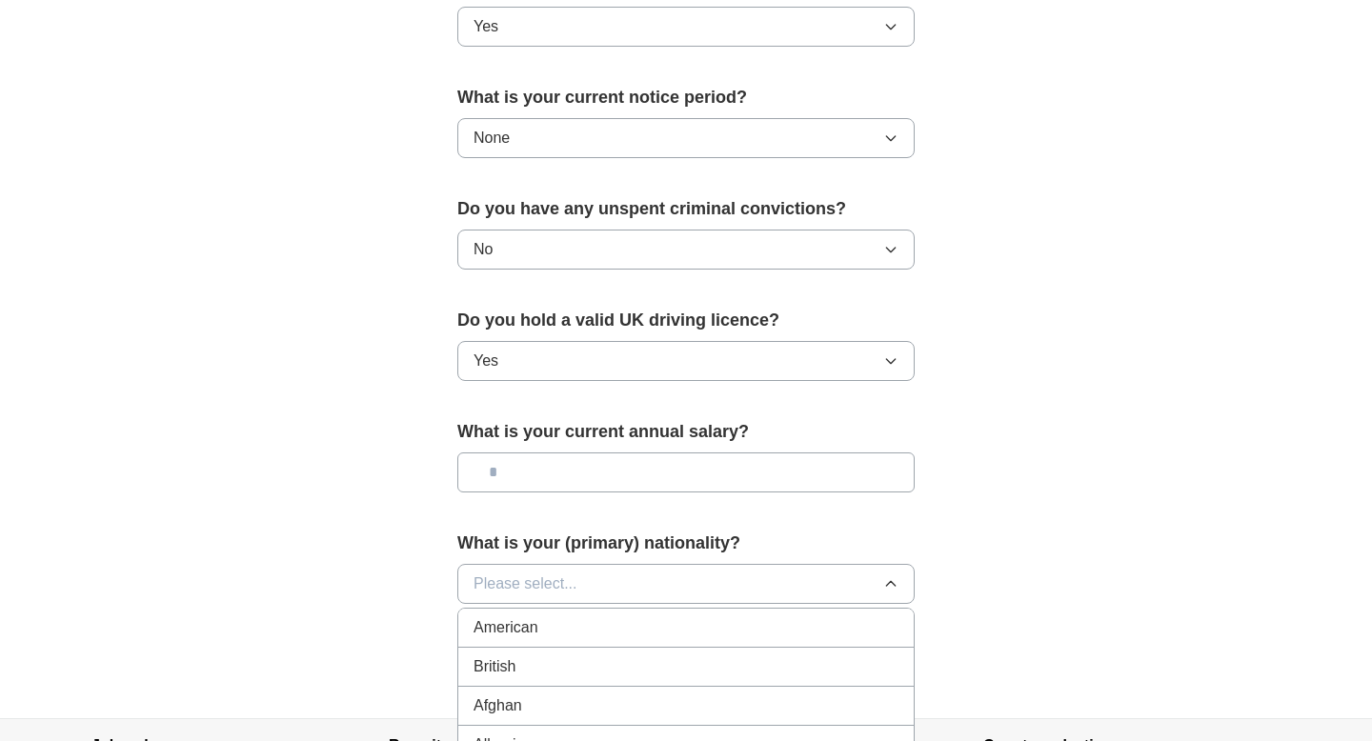
scroll to position [1051, 0]
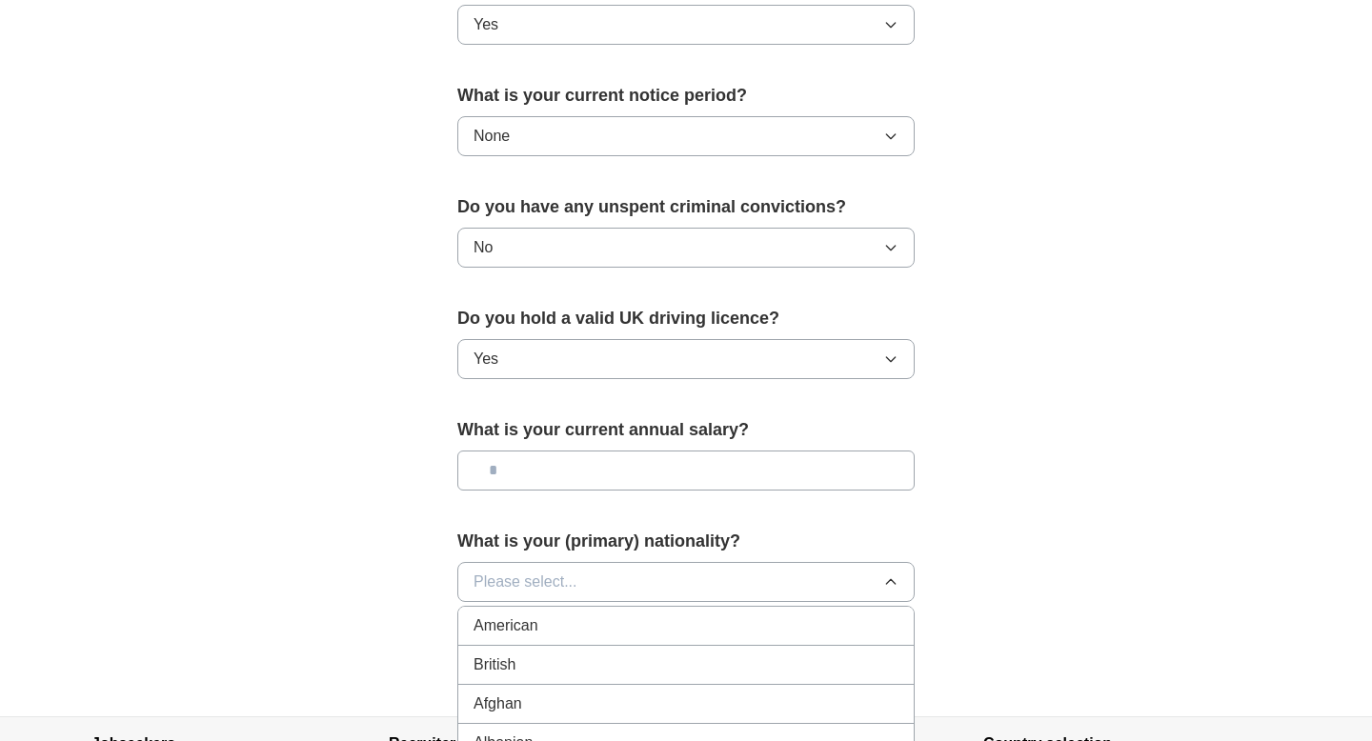
click at [527, 661] on div "British" at bounding box center [686, 665] width 425 height 23
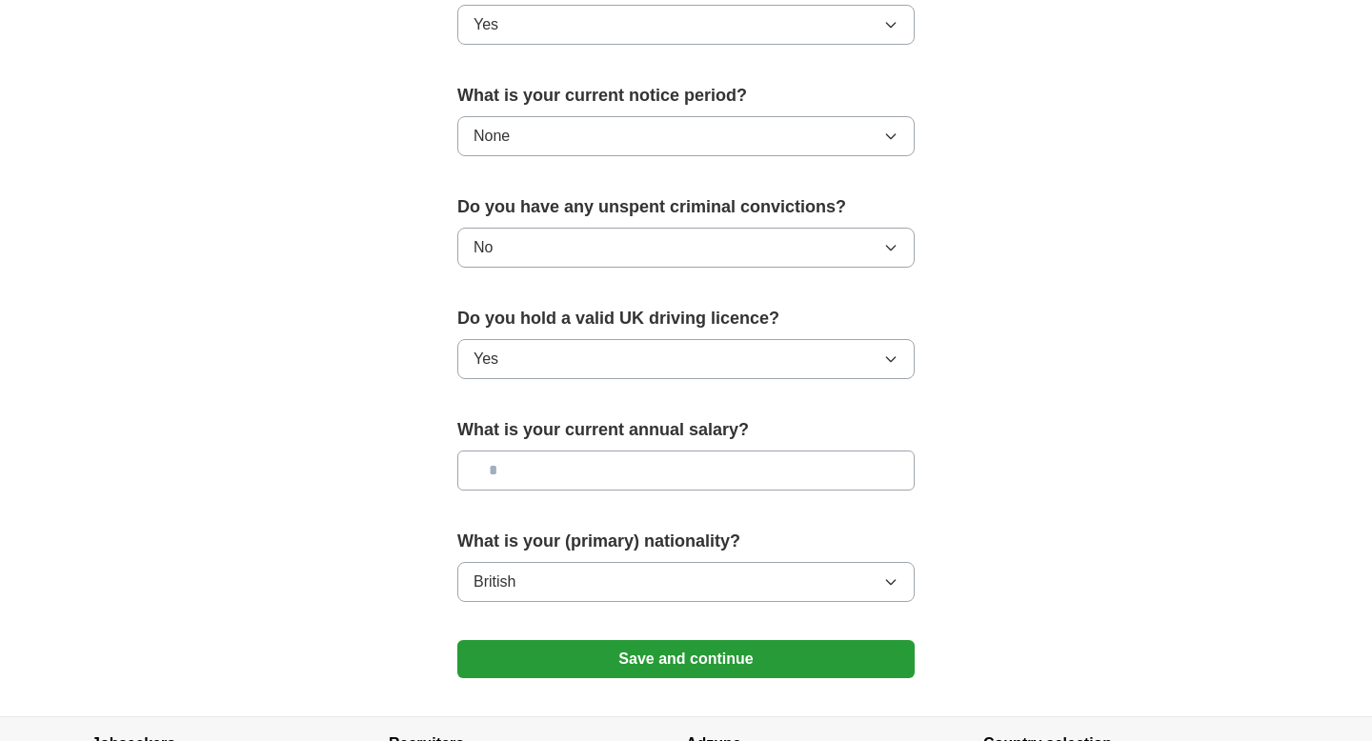
click at [618, 660] on button "Save and continue" at bounding box center [685, 659] width 457 height 38
